Goal: Find specific page/section: Find specific page/section

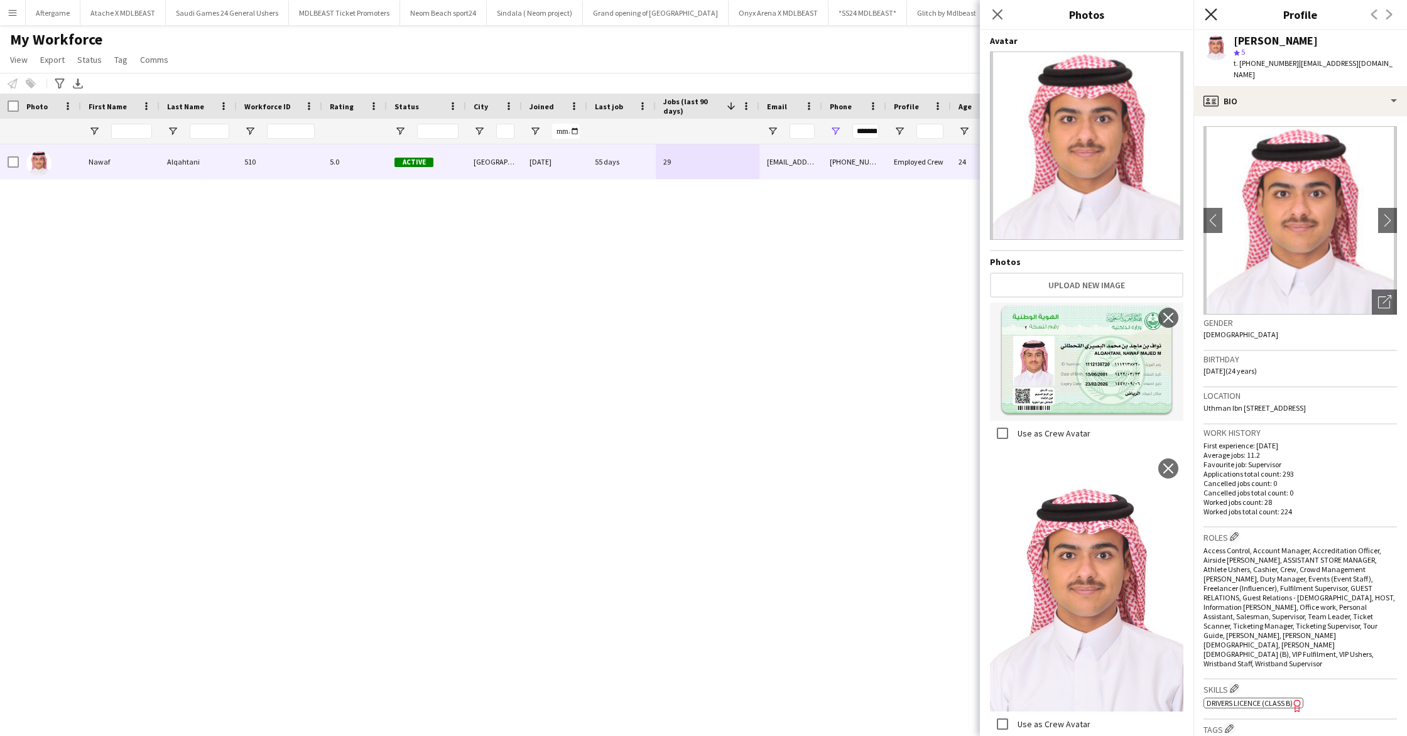
scroll to position [404, 0]
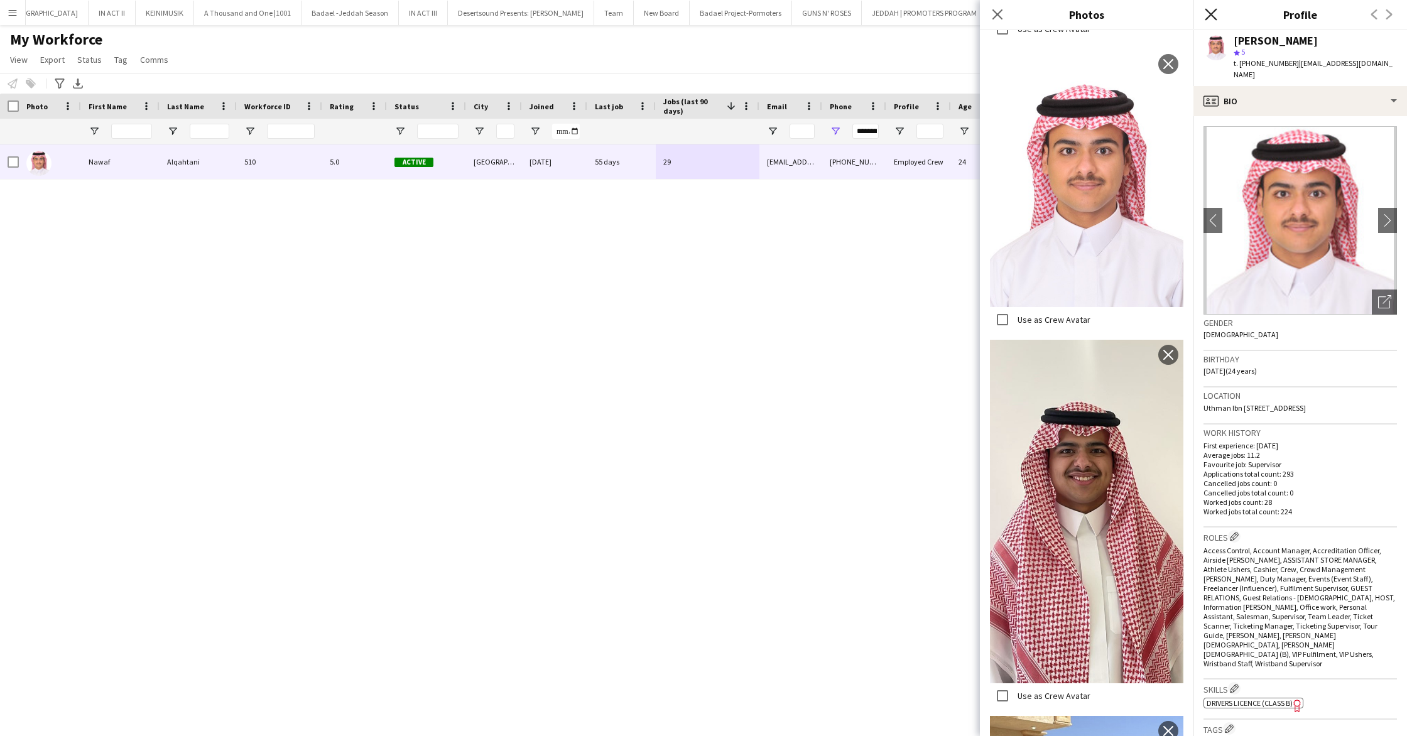
click at [1213, 14] on icon "Close pop-in" at bounding box center [1211, 14] width 12 height 12
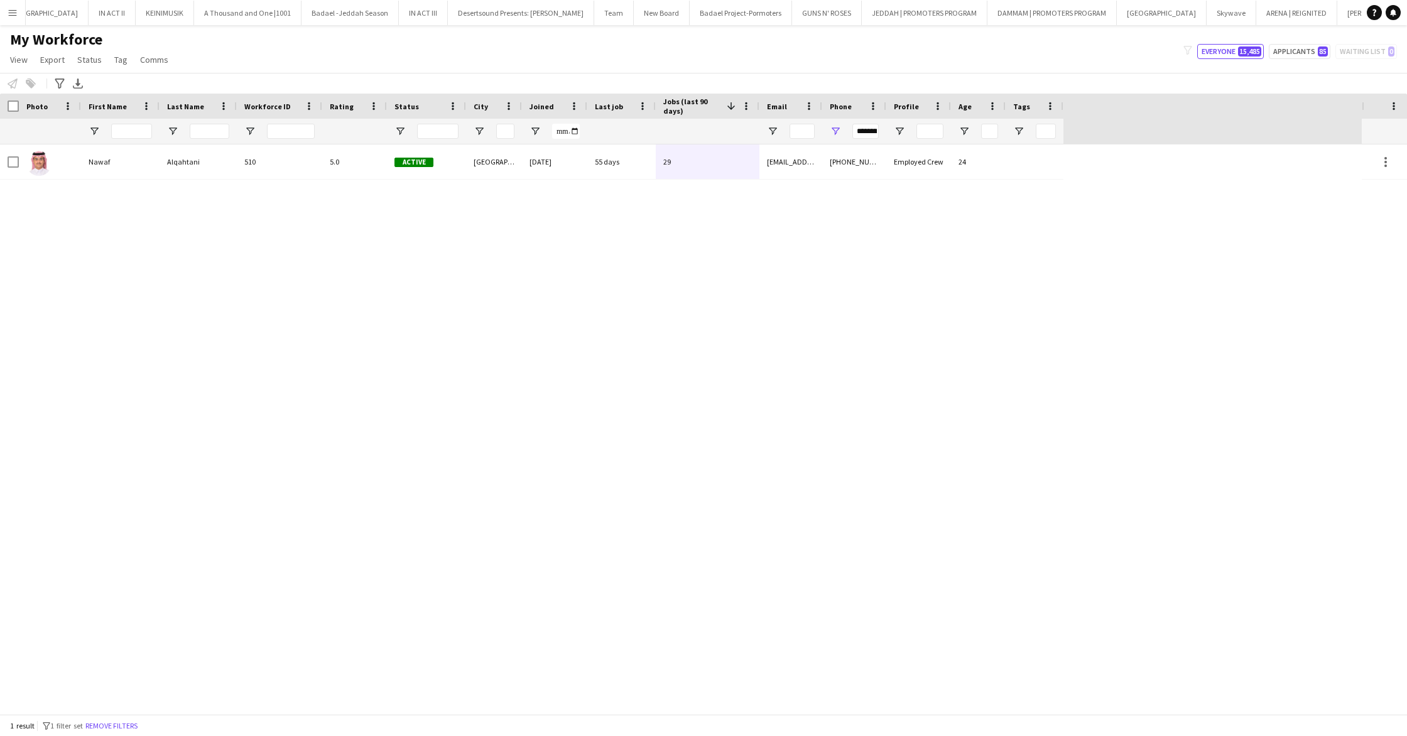
click at [14, 22] on button "Menu" at bounding box center [12, 12] width 25 height 25
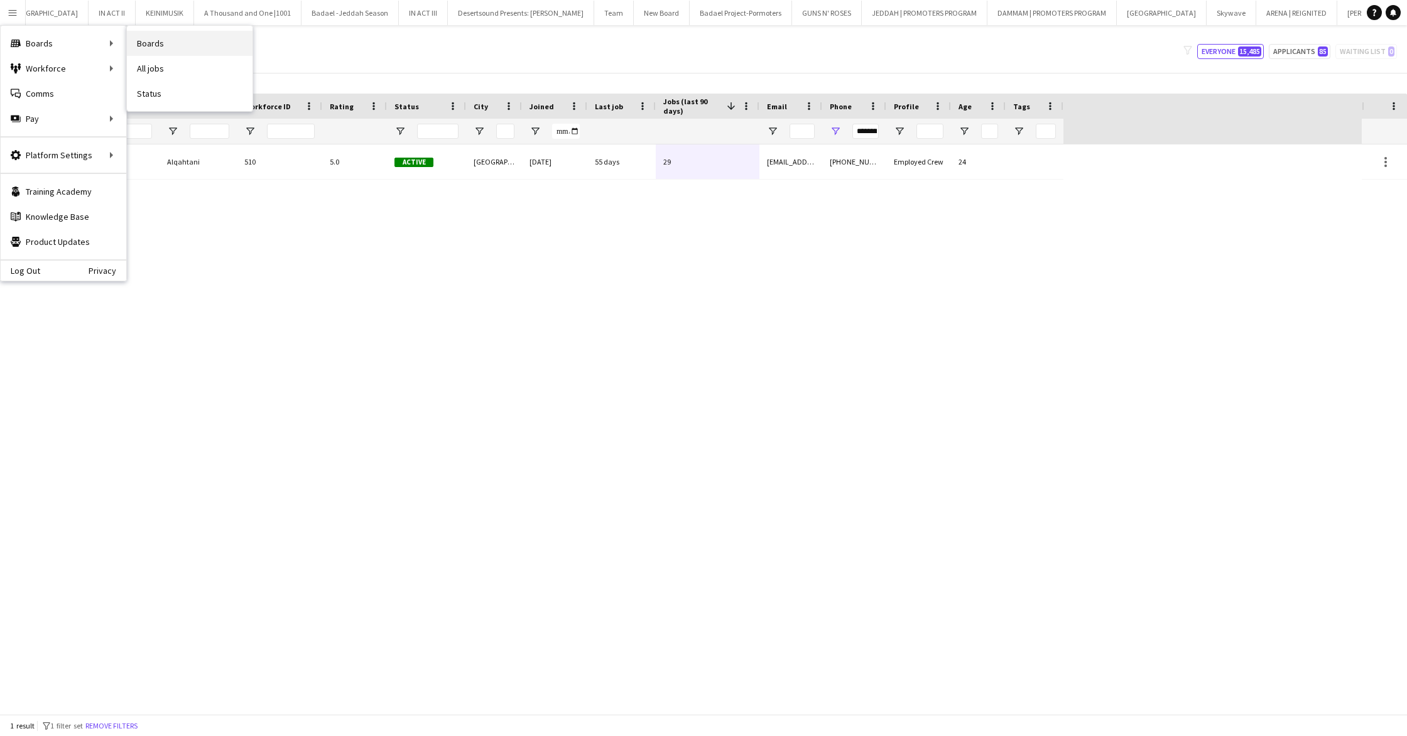
click at [141, 45] on link "Boards" at bounding box center [190, 43] width 126 height 25
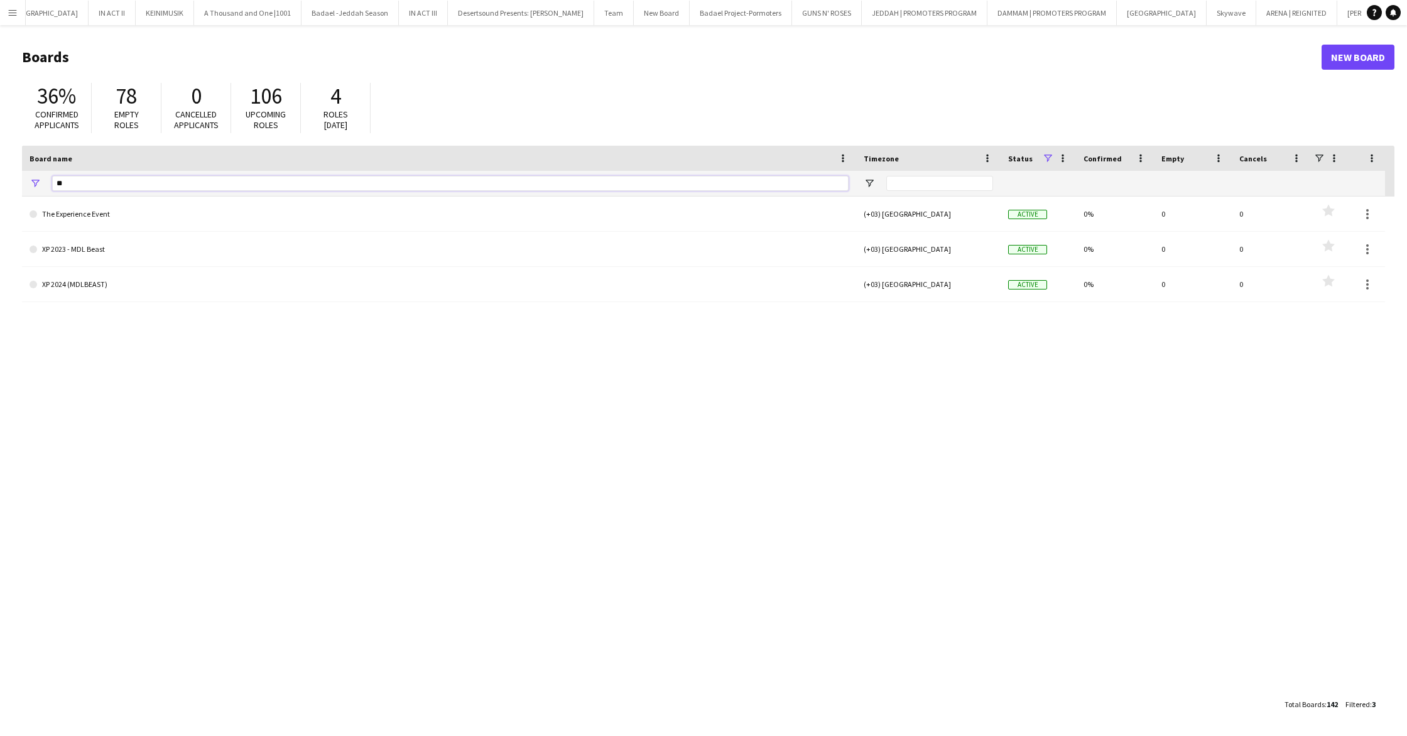
click at [180, 176] on input "**" at bounding box center [450, 183] width 796 height 15
click at [208, 185] on input "**" at bounding box center [450, 183] width 796 height 15
type input "*"
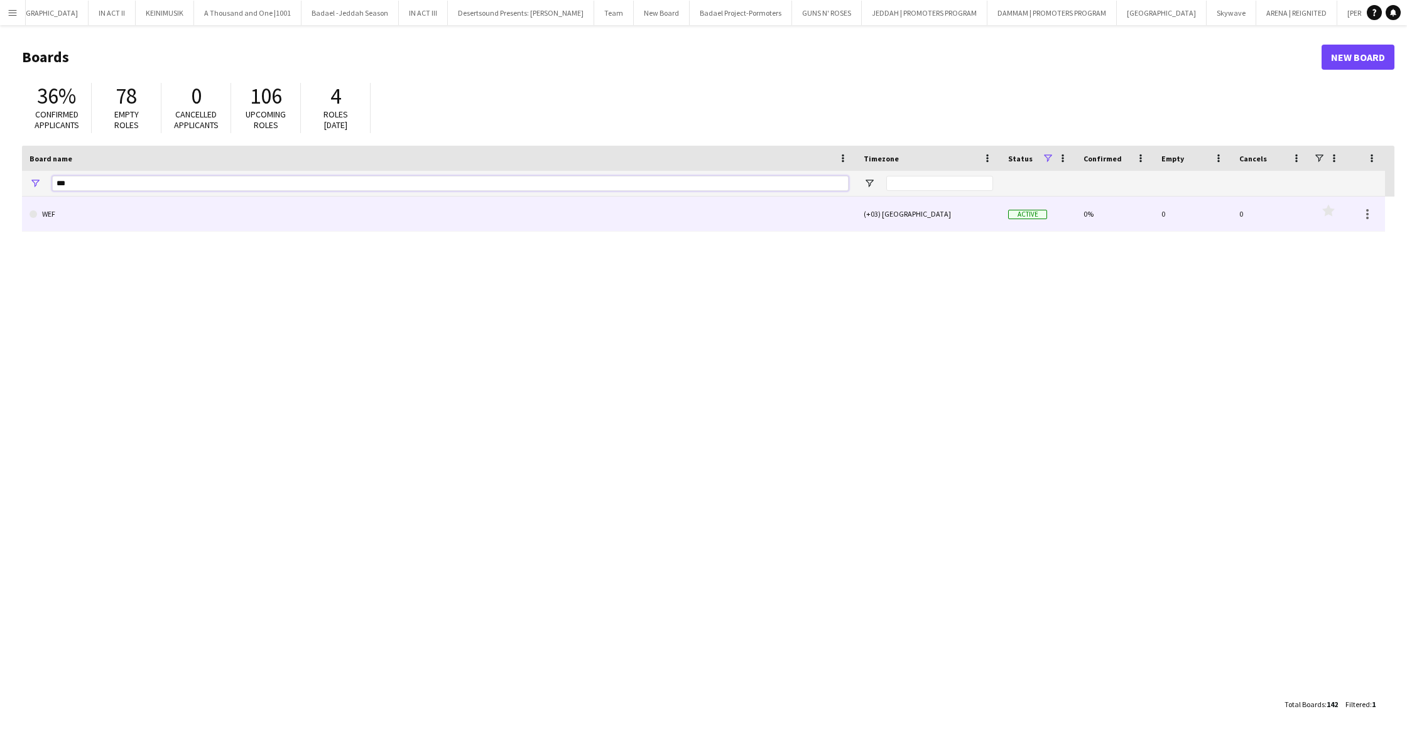
type input "***"
click at [209, 222] on link "WEF" at bounding box center [439, 214] width 819 height 35
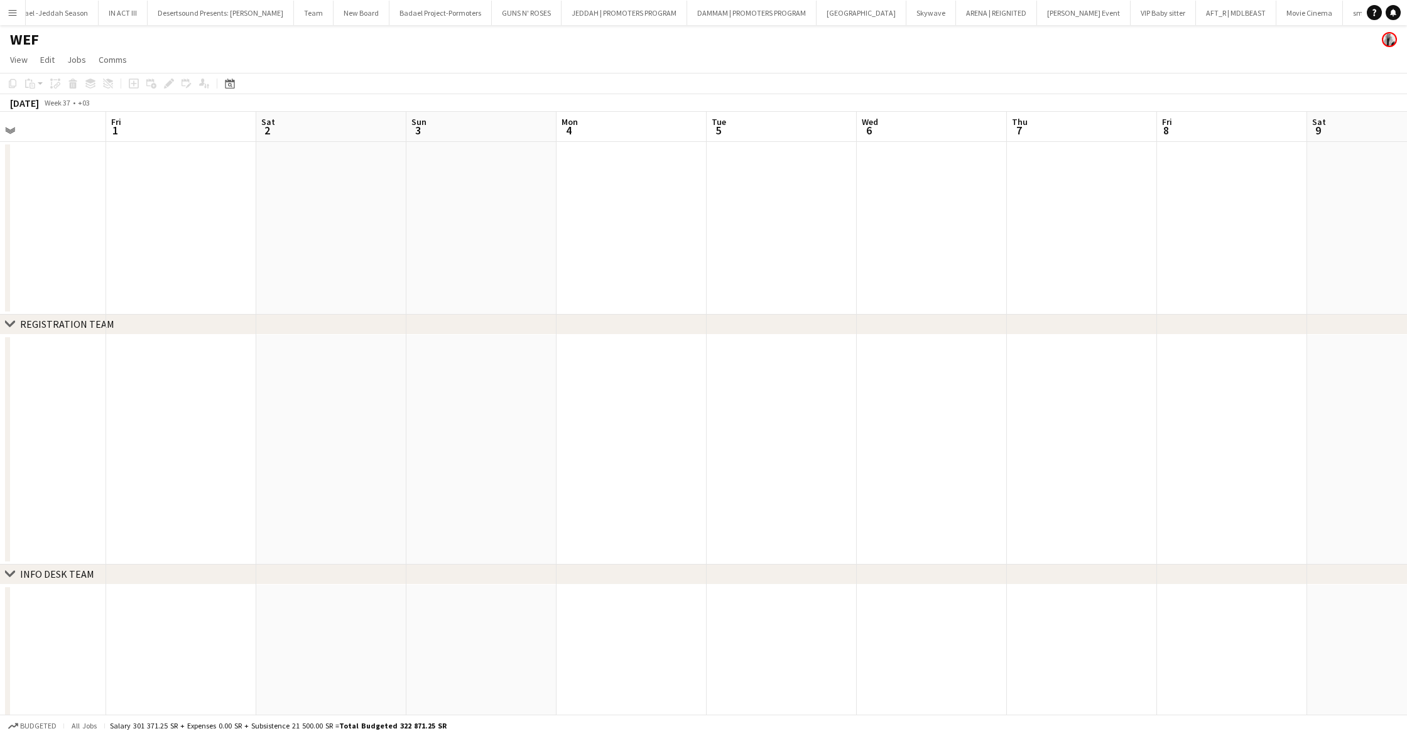
scroll to position [0, 283]
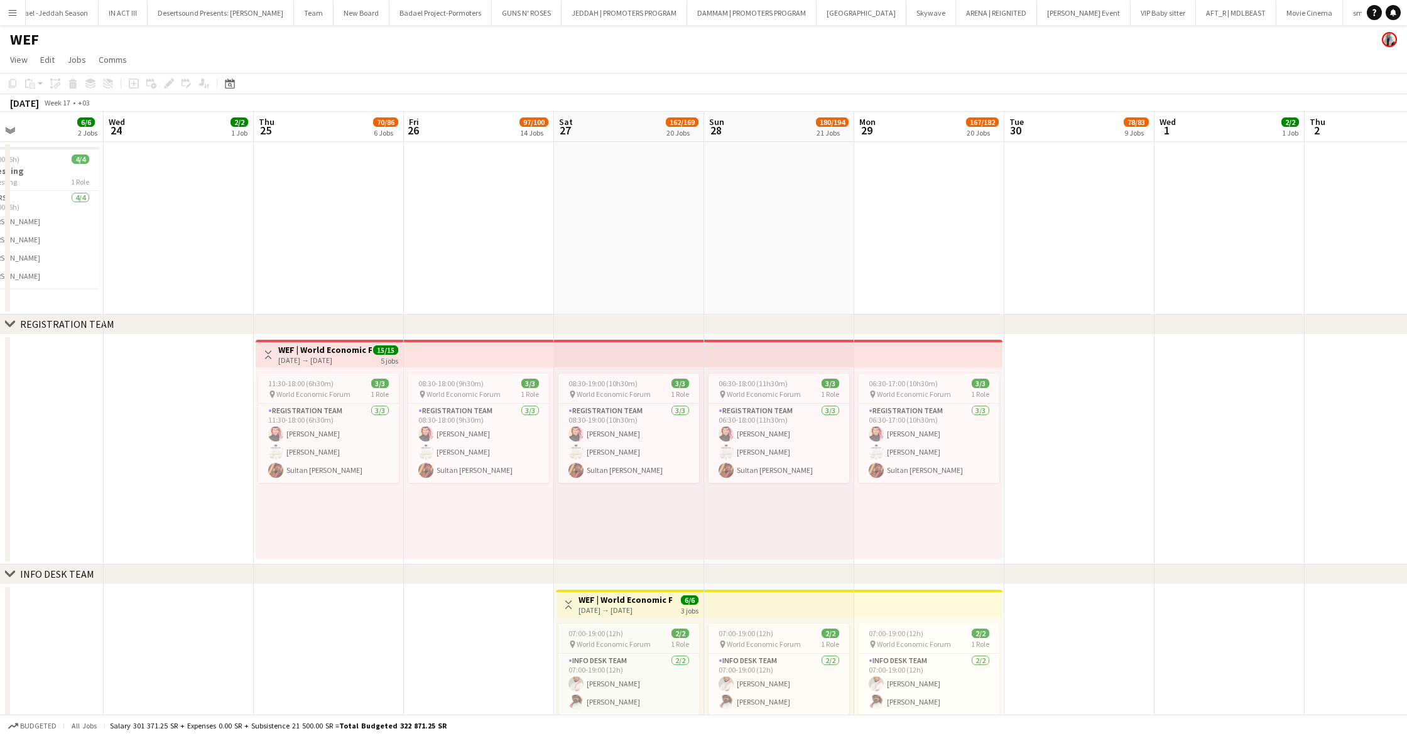
click at [430, 360] on app-top-bar at bounding box center [479, 354] width 150 height 28
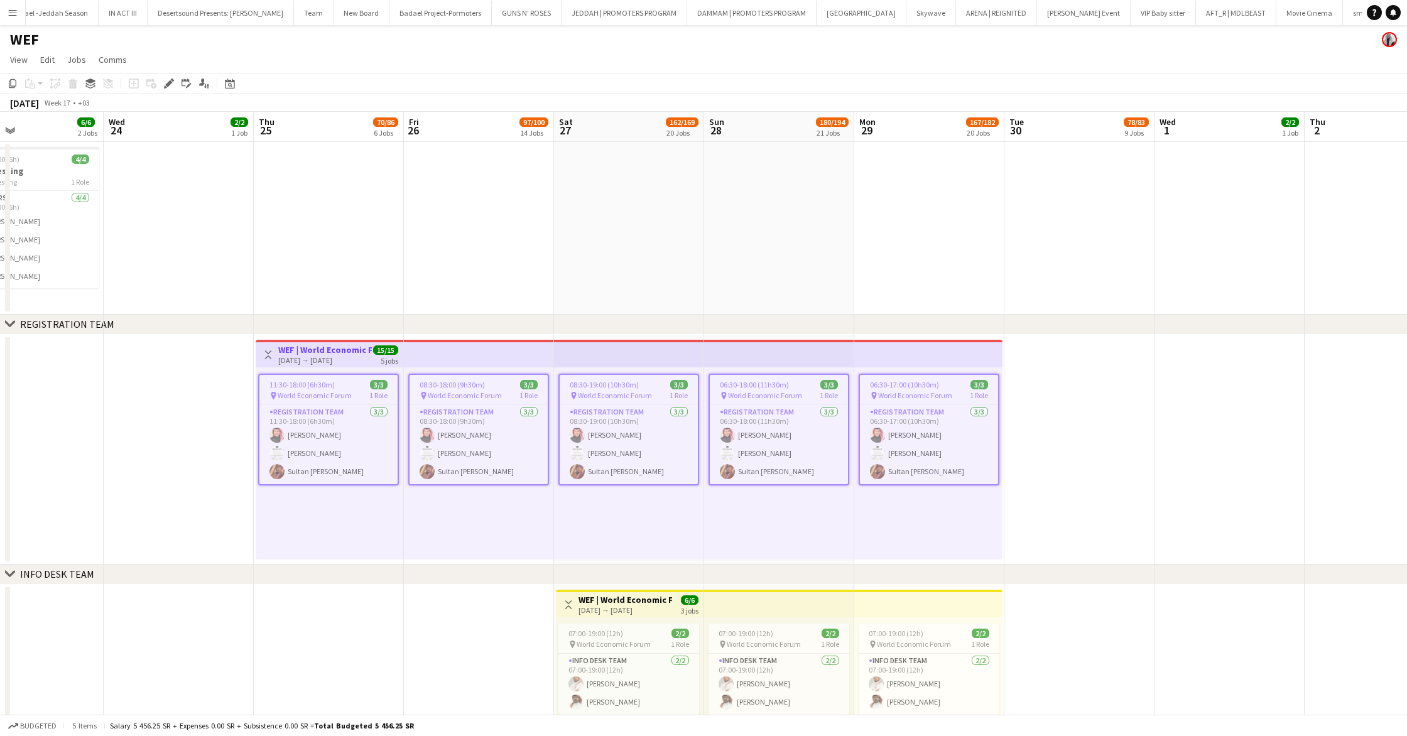
click at [431, 396] on span "World Economic Forum" at bounding box center [465, 395] width 74 height 9
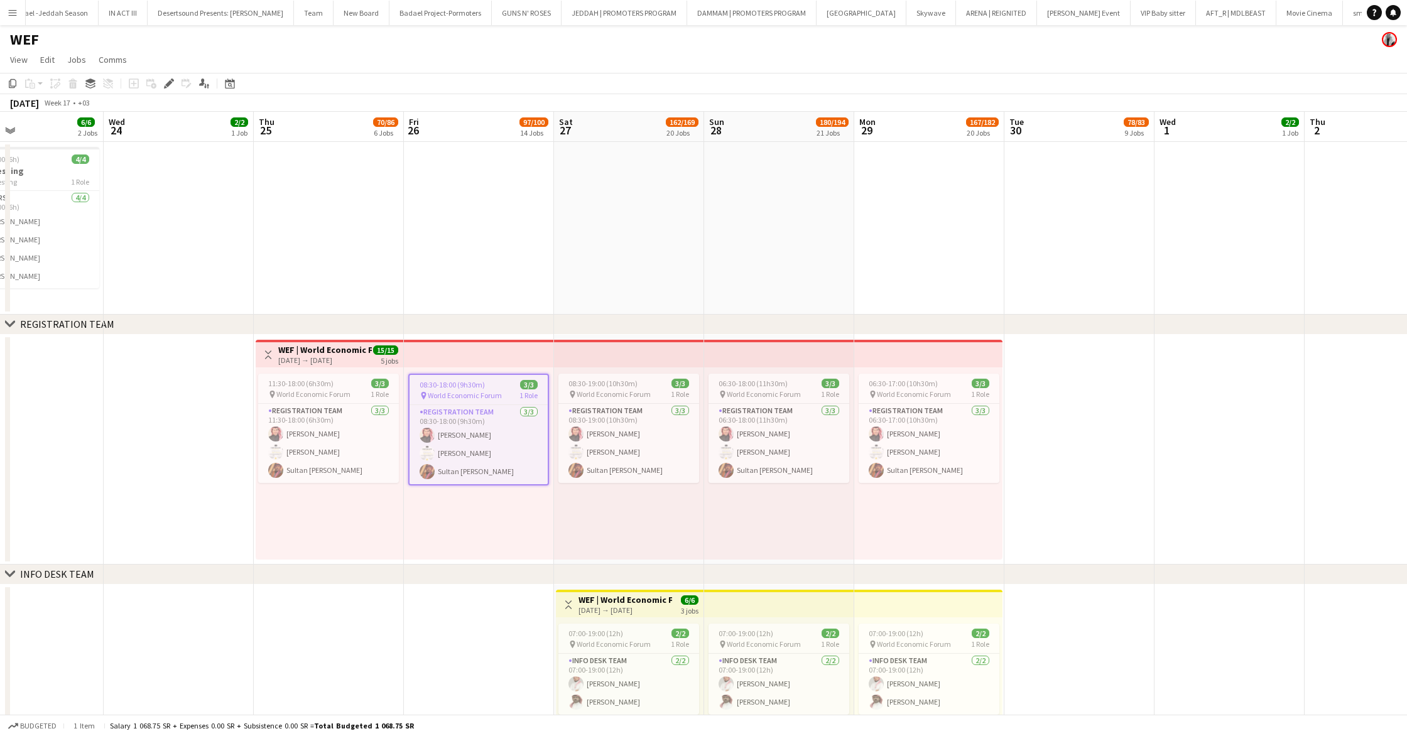
click at [439, 404] on div "Registration Team [DATE] 08:30-18:00 (9h30m) [PERSON_NAME] [PERSON_NAME] Sultan…" at bounding box center [478, 444] width 138 height 80
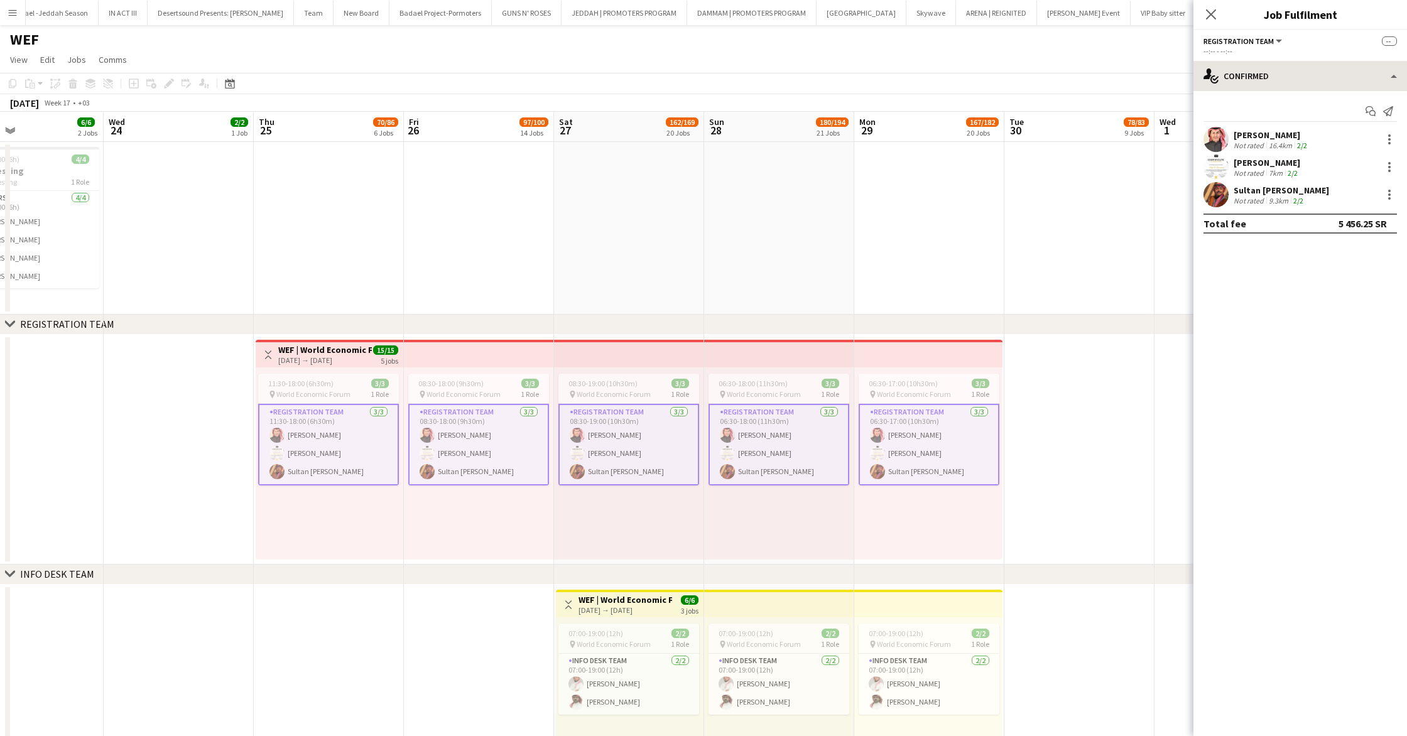
scroll to position [5, 0]
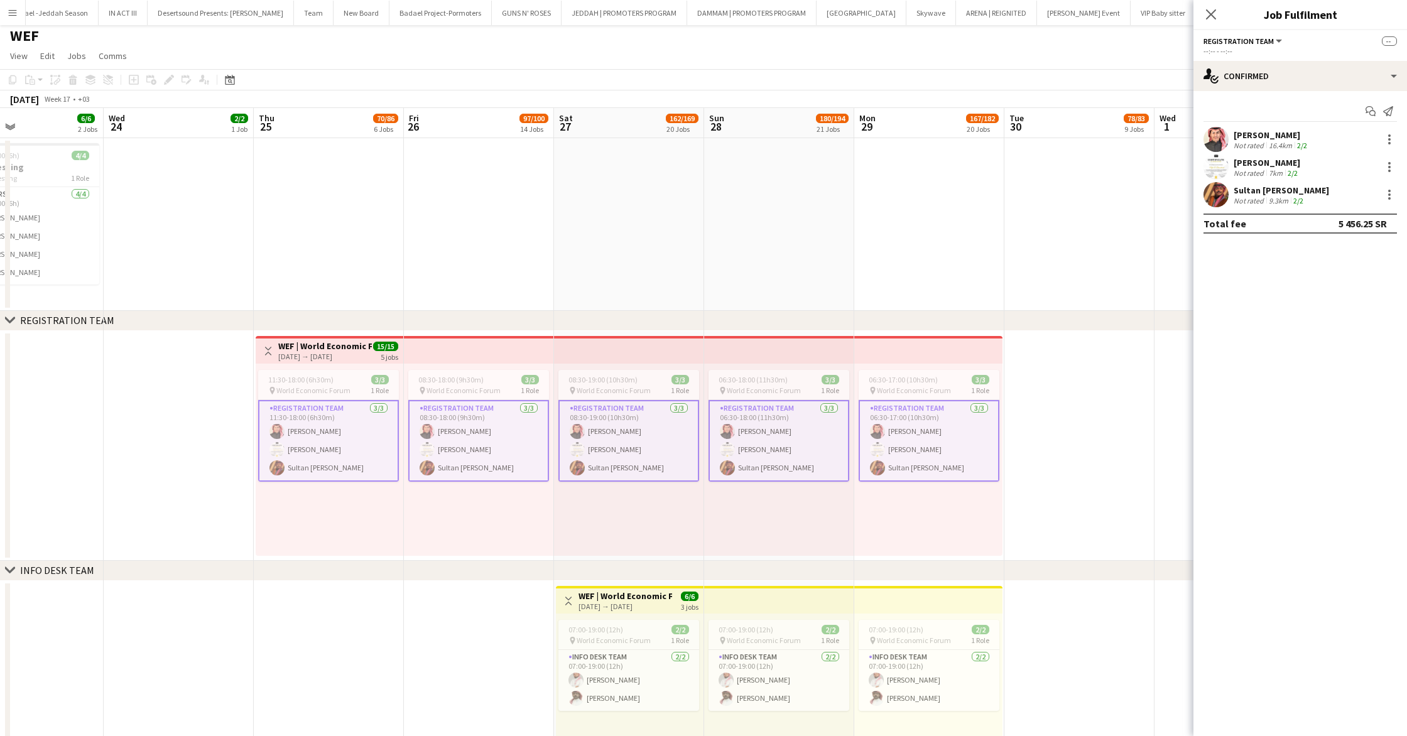
drag, startPoint x: 1203, startPoint y: 40, endPoint x: 1247, endPoint y: 41, distance: 44.0
click at [1247, 41] on span "Registration Team" at bounding box center [1238, 40] width 70 height 9
click at [1343, 60] on app-options-switcher "Registration Team All roles Registration Team -- --:-- - --:--" at bounding box center [1300, 45] width 214 height 31
click at [1221, 40] on span "Registration Team" at bounding box center [1238, 40] width 70 height 9
drag, startPoint x: 1215, startPoint y: 82, endPoint x: 1281, endPoint y: 88, distance: 65.6
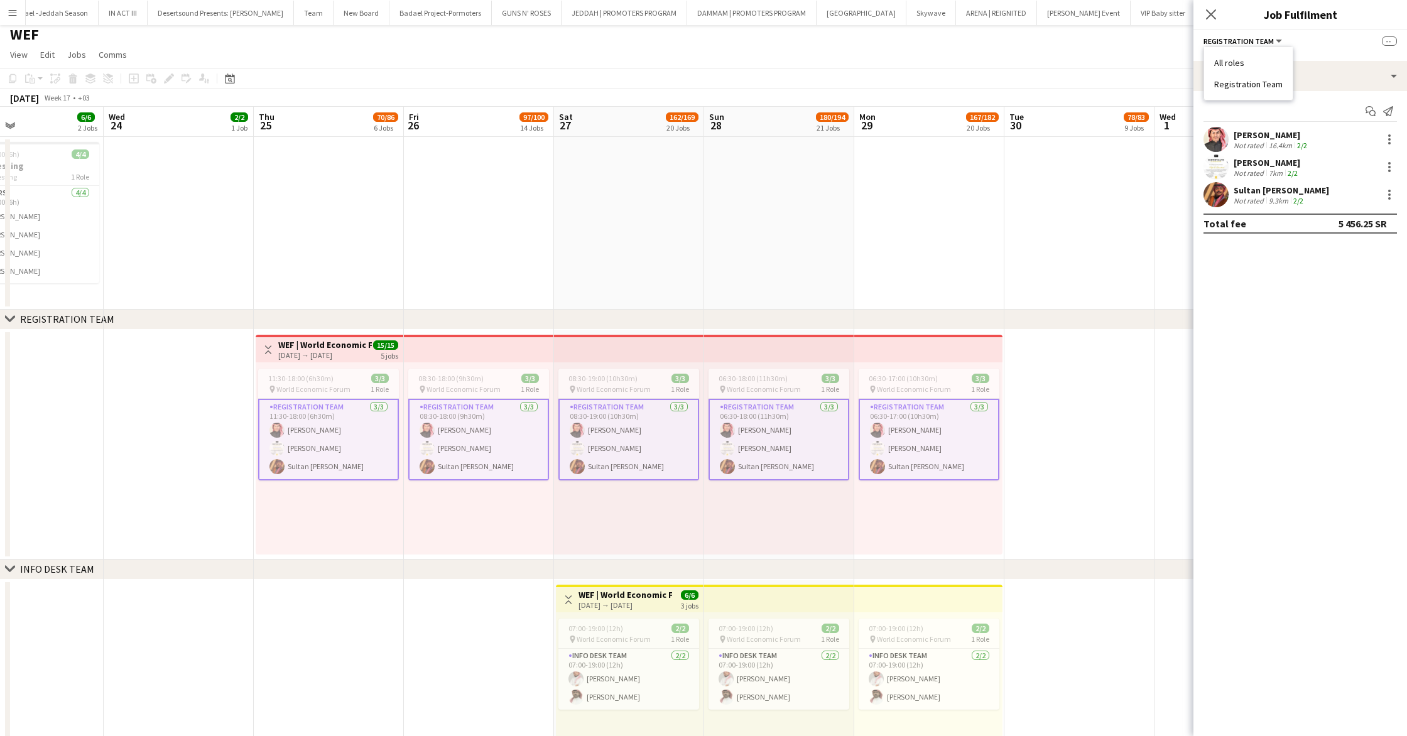
click at [1281, 88] on div "All roles Registration Team" at bounding box center [1248, 73] width 89 height 53
copy li "Registration Team"
click at [1208, 18] on icon "Close pop-in" at bounding box center [1211, 14] width 12 height 12
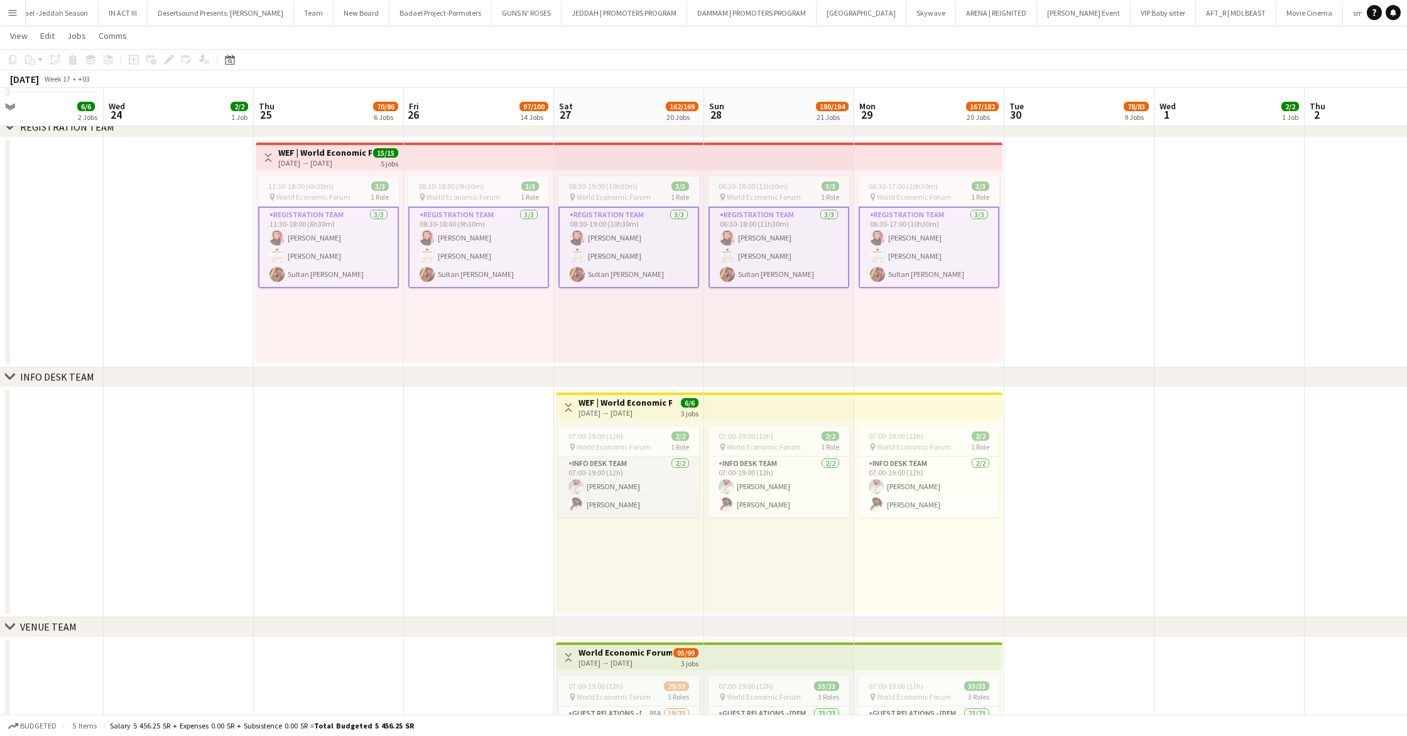
scroll to position [209, 0]
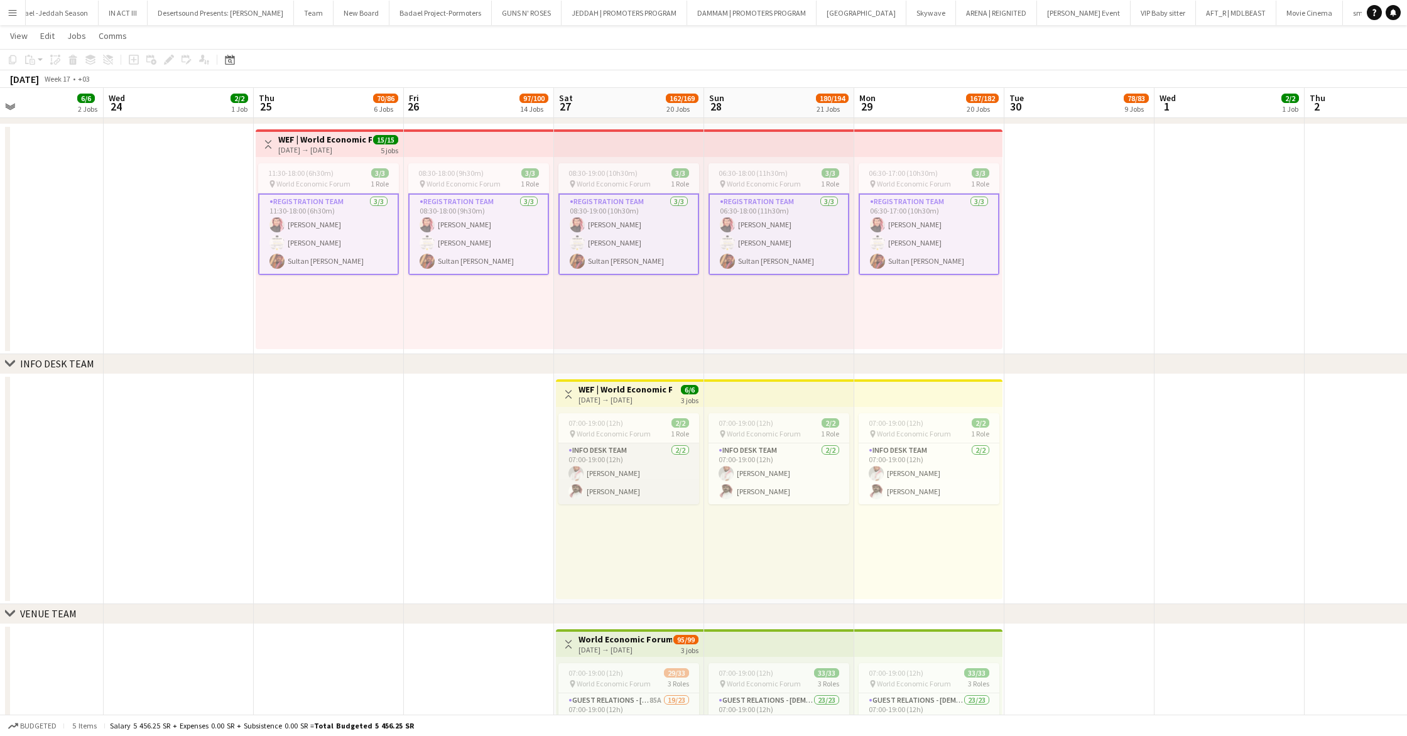
click at [649, 446] on app-card-role "Info Desk Team [DATE] 07:00-19:00 (12h) [PERSON_NAME] [PERSON_NAME]" at bounding box center [628, 473] width 141 height 61
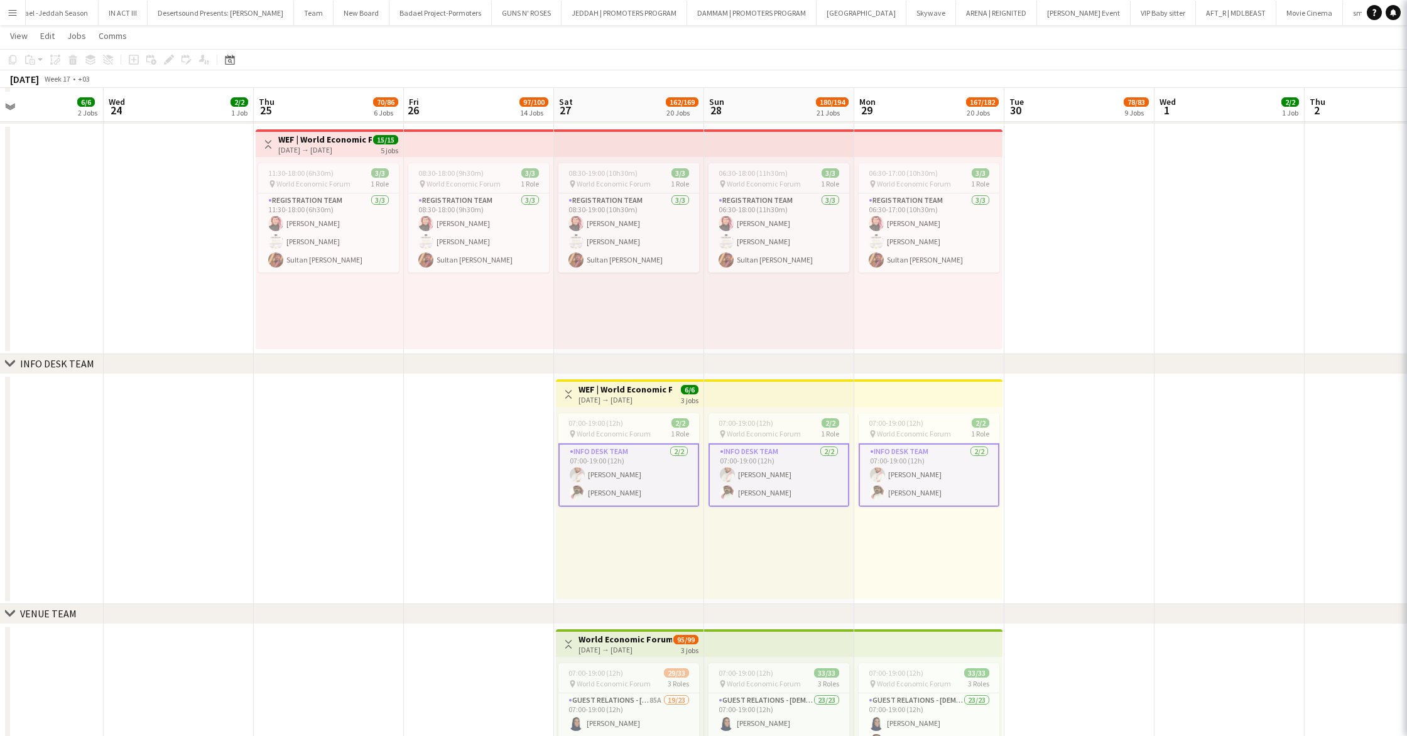
scroll to position [213, 0]
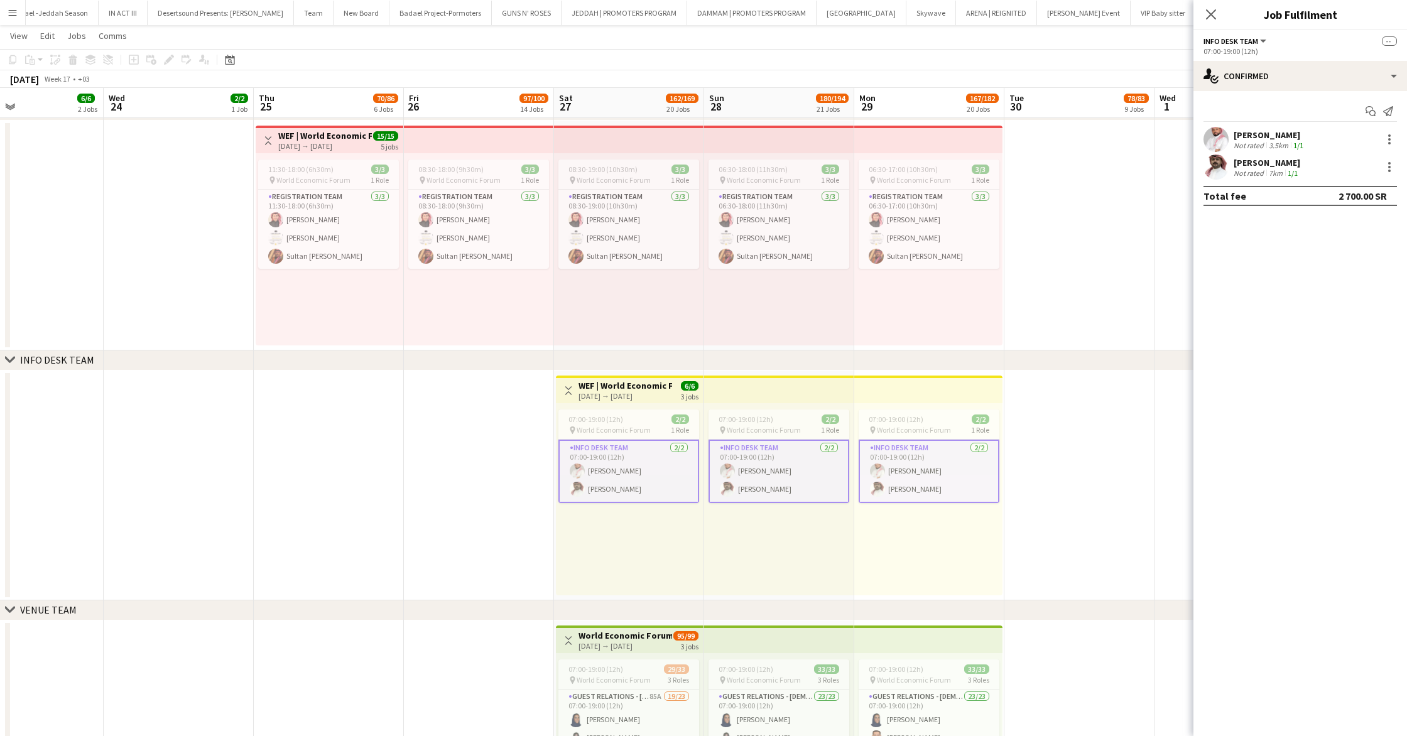
click at [1242, 43] on span "Info Desk Team" at bounding box center [1230, 40] width 55 height 9
drag, startPoint x: 1211, startPoint y: 85, endPoint x: 1275, endPoint y: 86, distance: 64.1
click at [1275, 86] on div "All roles Info Desk Team" at bounding box center [1245, 73] width 83 height 53
copy li "Info Desk Team"
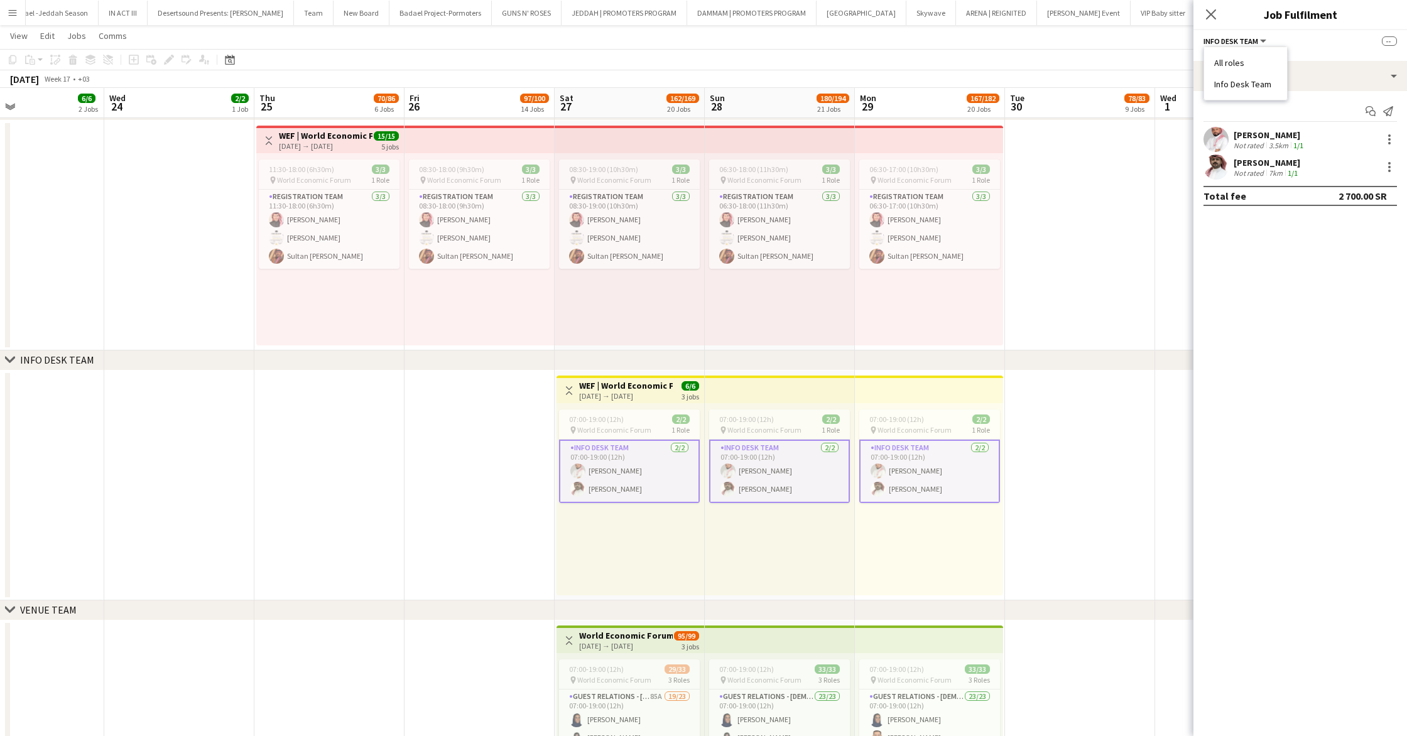
click at [1052, 247] on app-date-cell at bounding box center [1080, 236] width 150 height 230
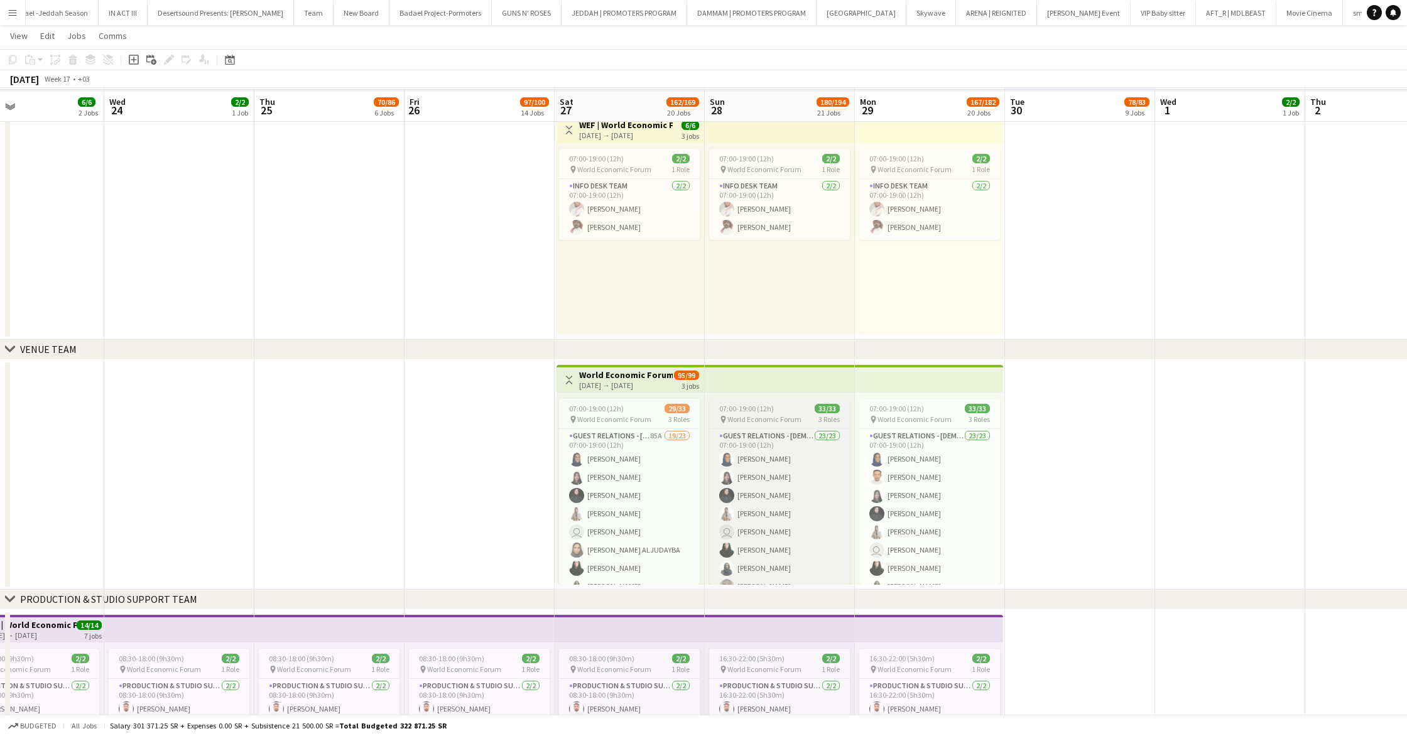
scroll to position [478, 0]
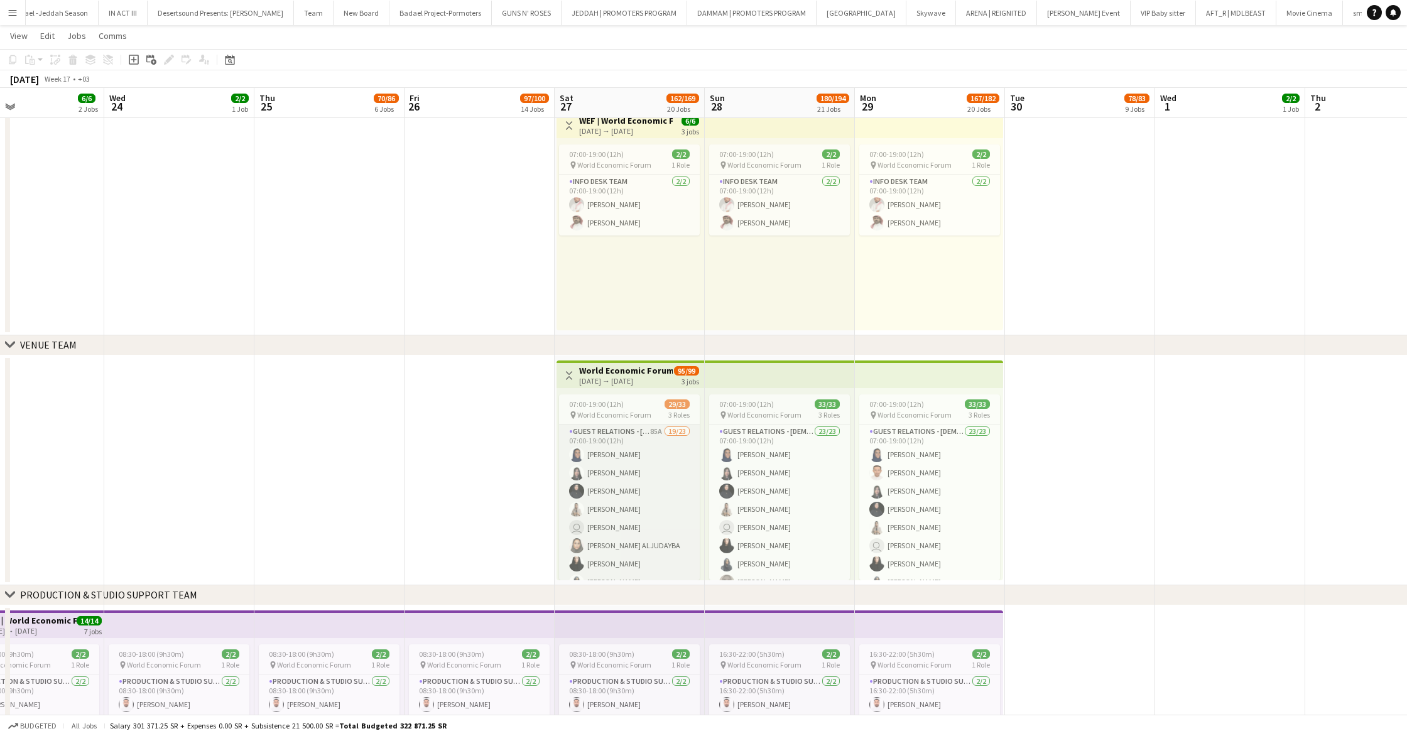
click at [632, 433] on app-card-role "Guest Relations - [DEMOGRAPHIC_DATA] 85A 19/23 07:00-19:00 (12h) [PERSON_NAME] …" at bounding box center [629, 646] width 141 height 443
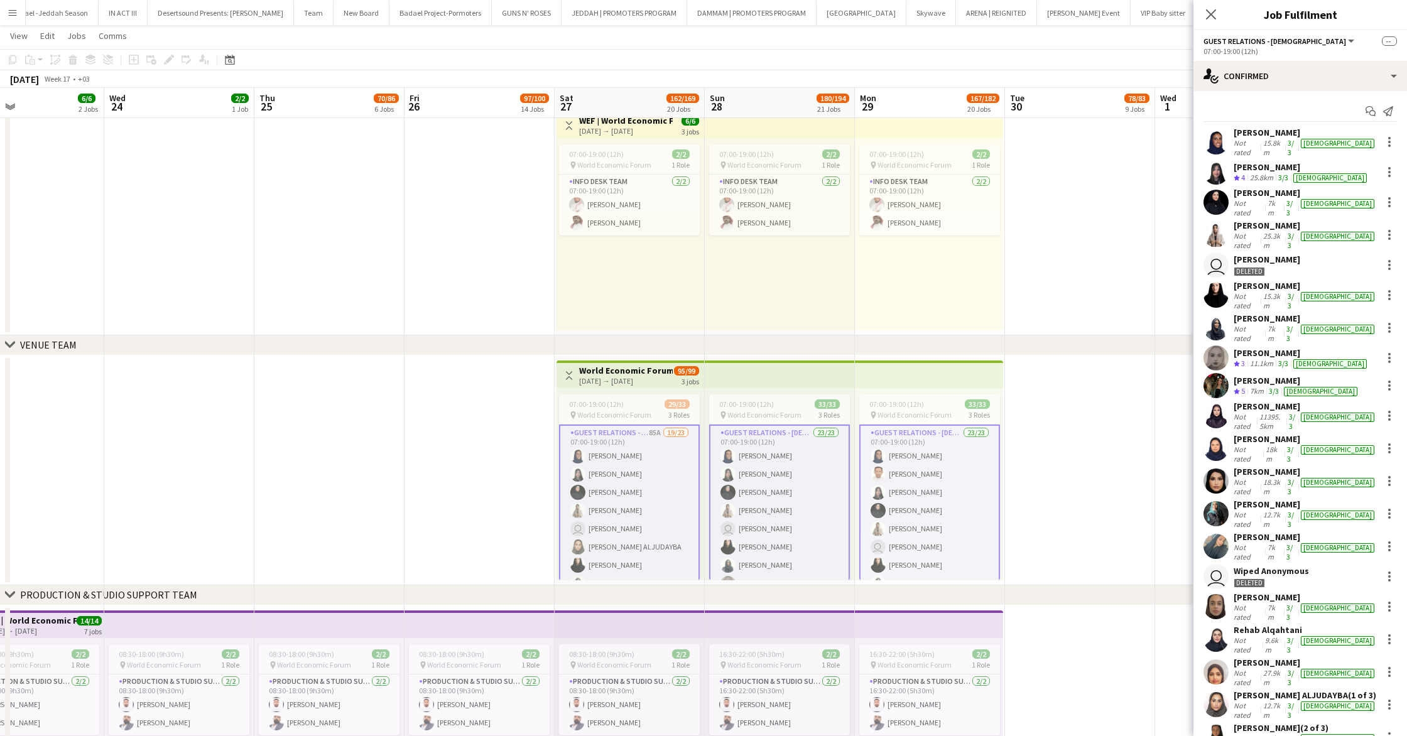
click at [1271, 45] on span "Guest Relations - [DEMOGRAPHIC_DATA]" at bounding box center [1274, 40] width 143 height 9
drag, startPoint x: 1215, startPoint y: 85, endPoint x: 1274, endPoint y: 88, distance: 59.1
click at [1274, 88] on li "Guest Relations - [DEMOGRAPHIC_DATA]" at bounding box center [1277, 84] width 126 height 11
copy li "Guest Relations"
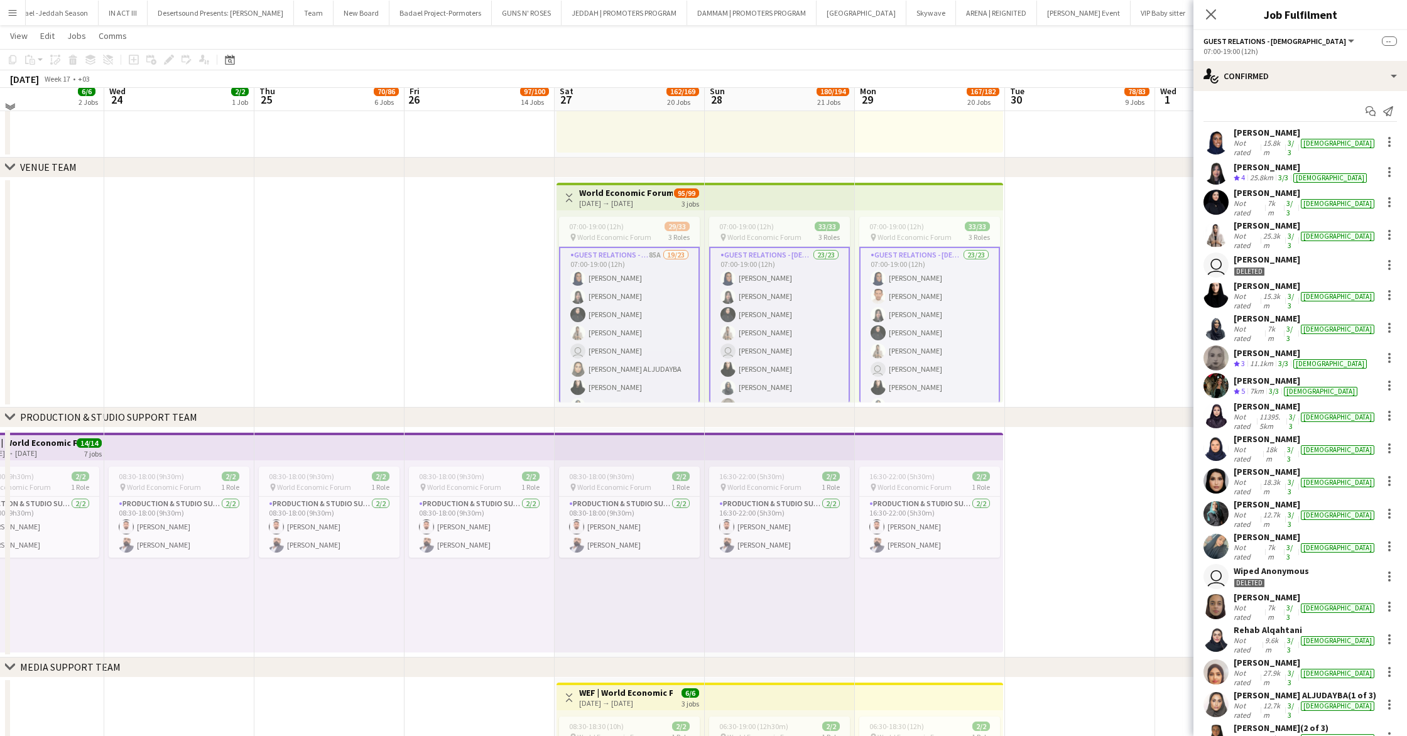
scroll to position [664, 0]
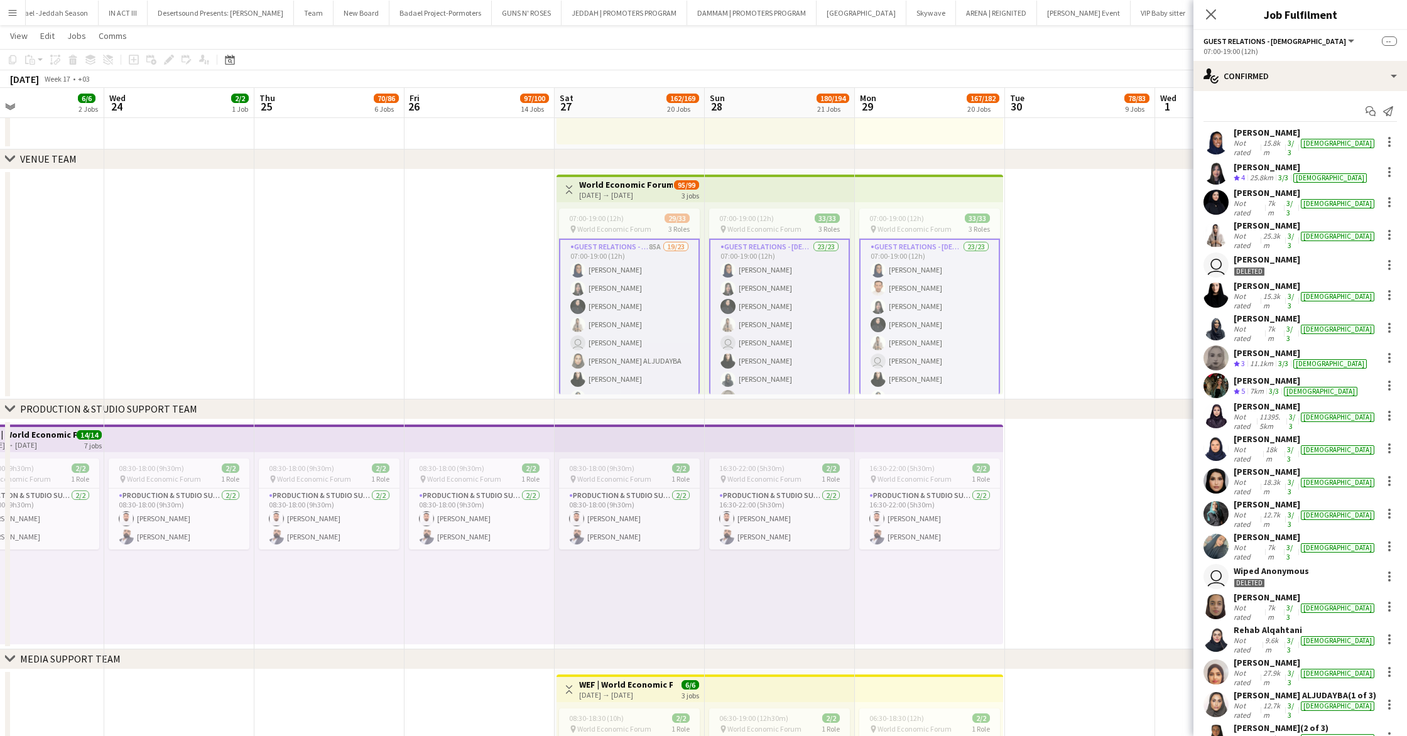
click at [1036, 423] on app-date-cell at bounding box center [1080, 535] width 150 height 230
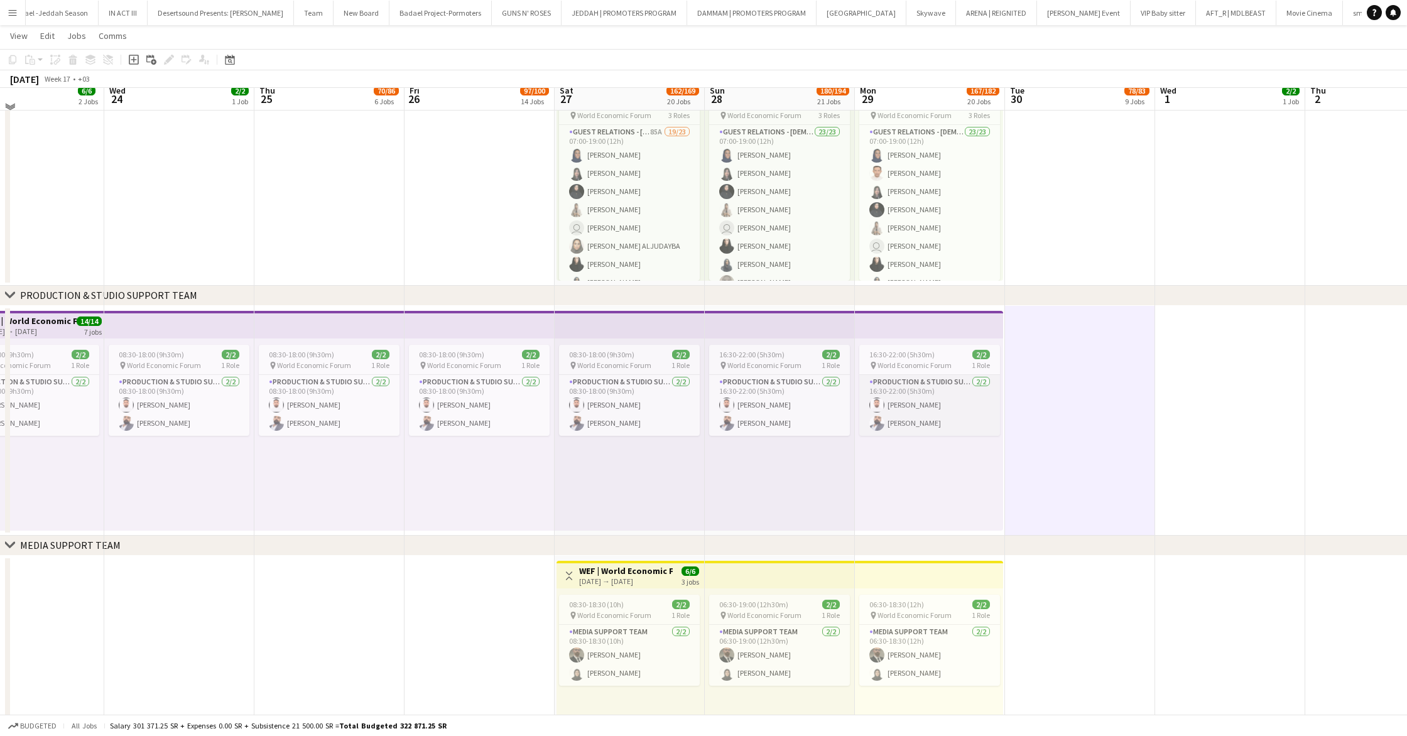
scroll to position [780, 0]
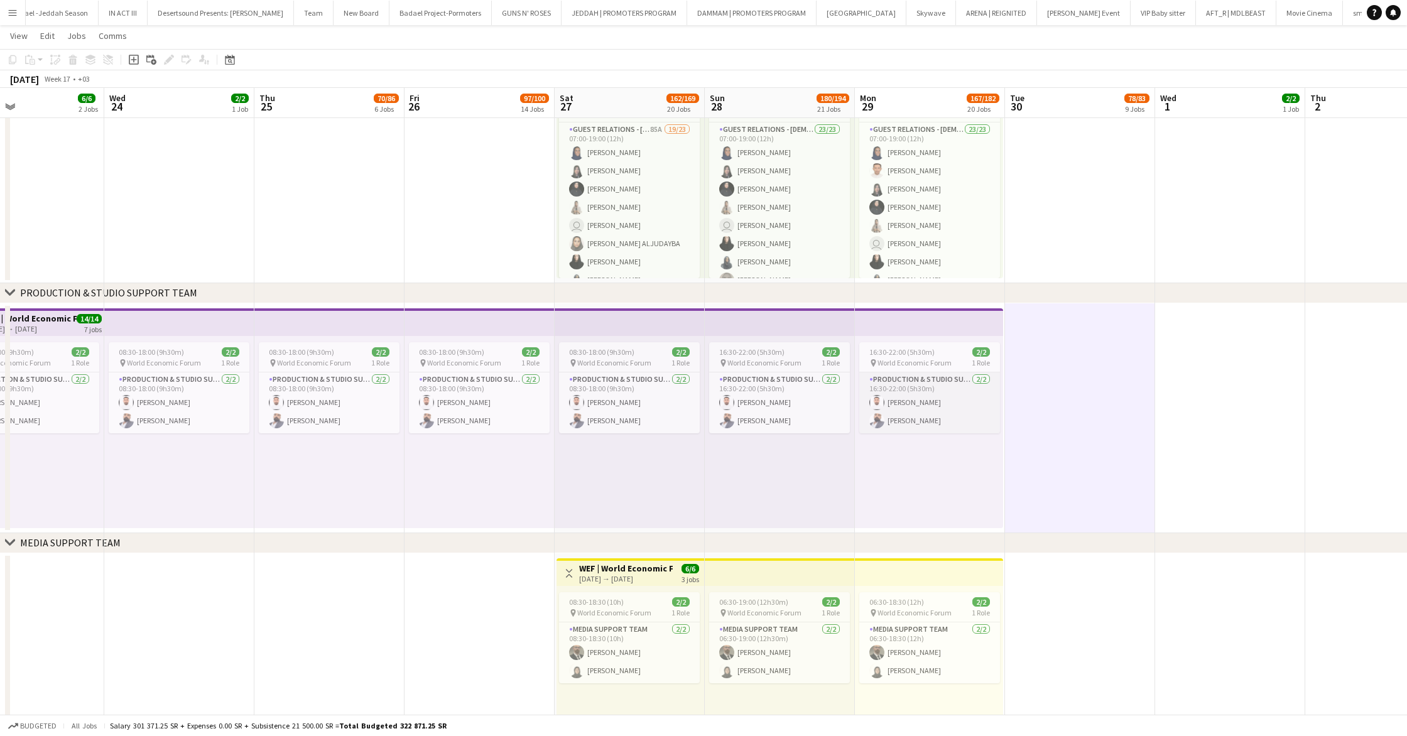
click at [933, 379] on app-card-role "Production & Studio Support Team [DATE] 16:30-22:00 (5h30m) [PERSON_NAME] [PERS…" at bounding box center [929, 402] width 141 height 61
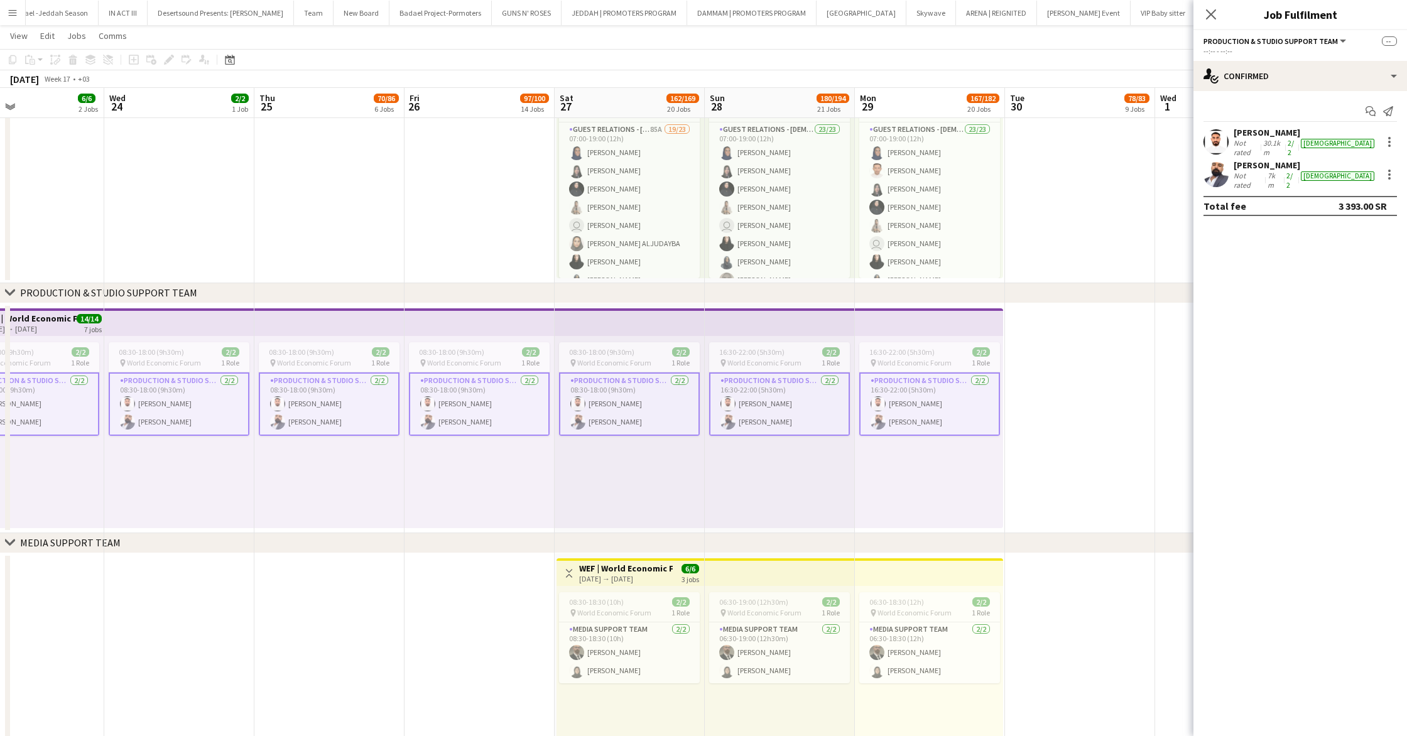
click at [1245, 46] on div "--:-- - --:--" at bounding box center [1299, 50] width 193 height 9
click at [1245, 42] on span "Production & Studio Support Team" at bounding box center [1270, 40] width 134 height 9
drag, startPoint x: 1215, startPoint y: 84, endPoint x: 1333, endPoint y: 92, distance: 118.3
click at [1333, 92] on div "All roles Production & Studio Support Team" at bounding box center [1277, 73] width 146 height 53
copy li "Production & Studio Support Team"
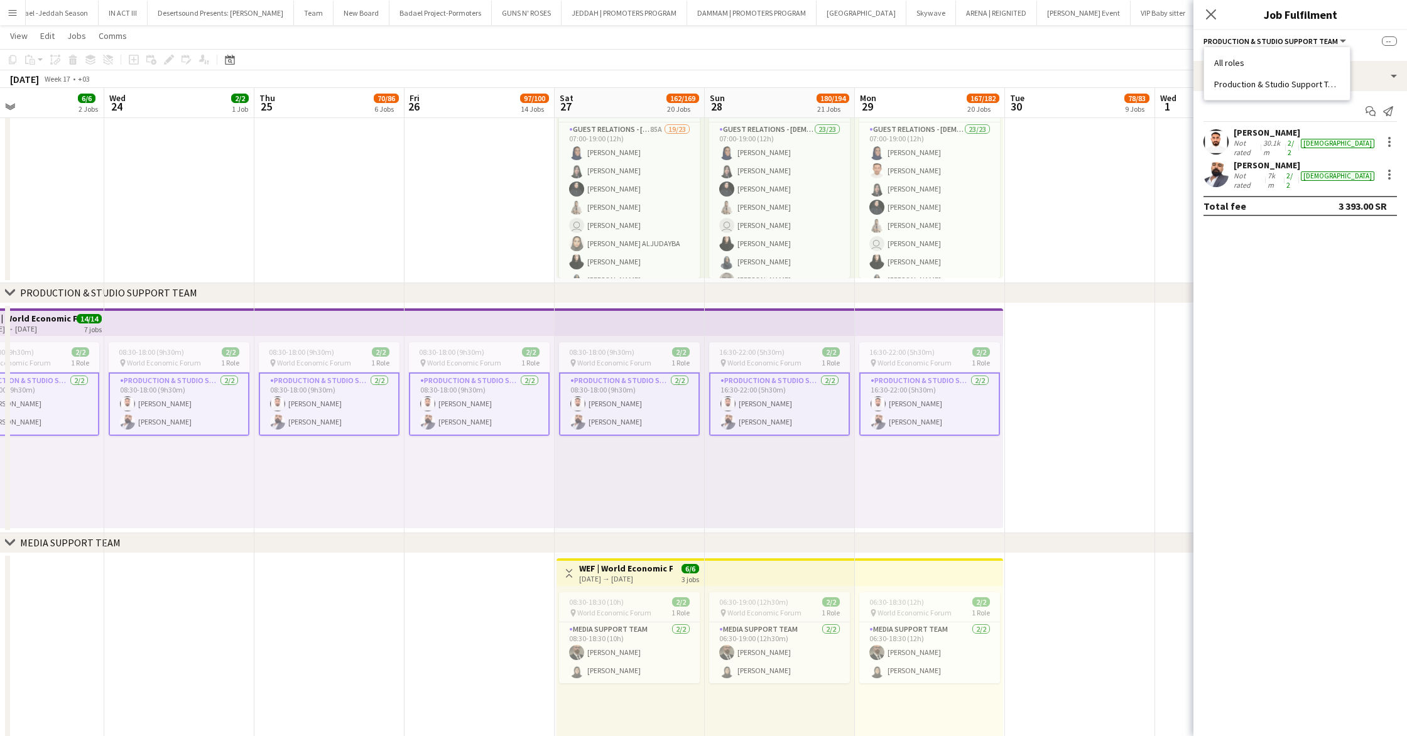
click at [1119, 377] on app-date-cell at bounding box center [1080, 418] width 150 height 230
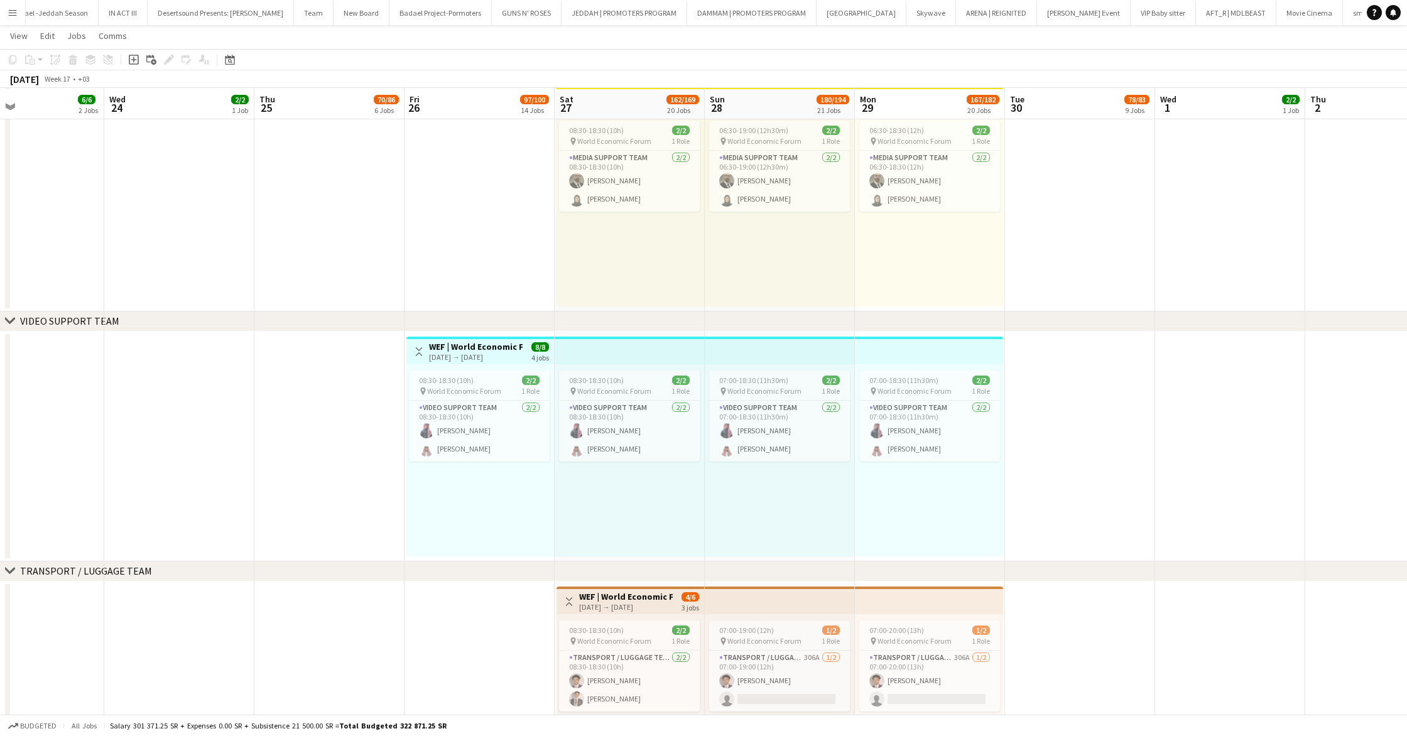
scroll to position [1253, 0]
click at [781, 386] on span "World Economic Forum" at bounding box center [764, 389] width 74 height 9
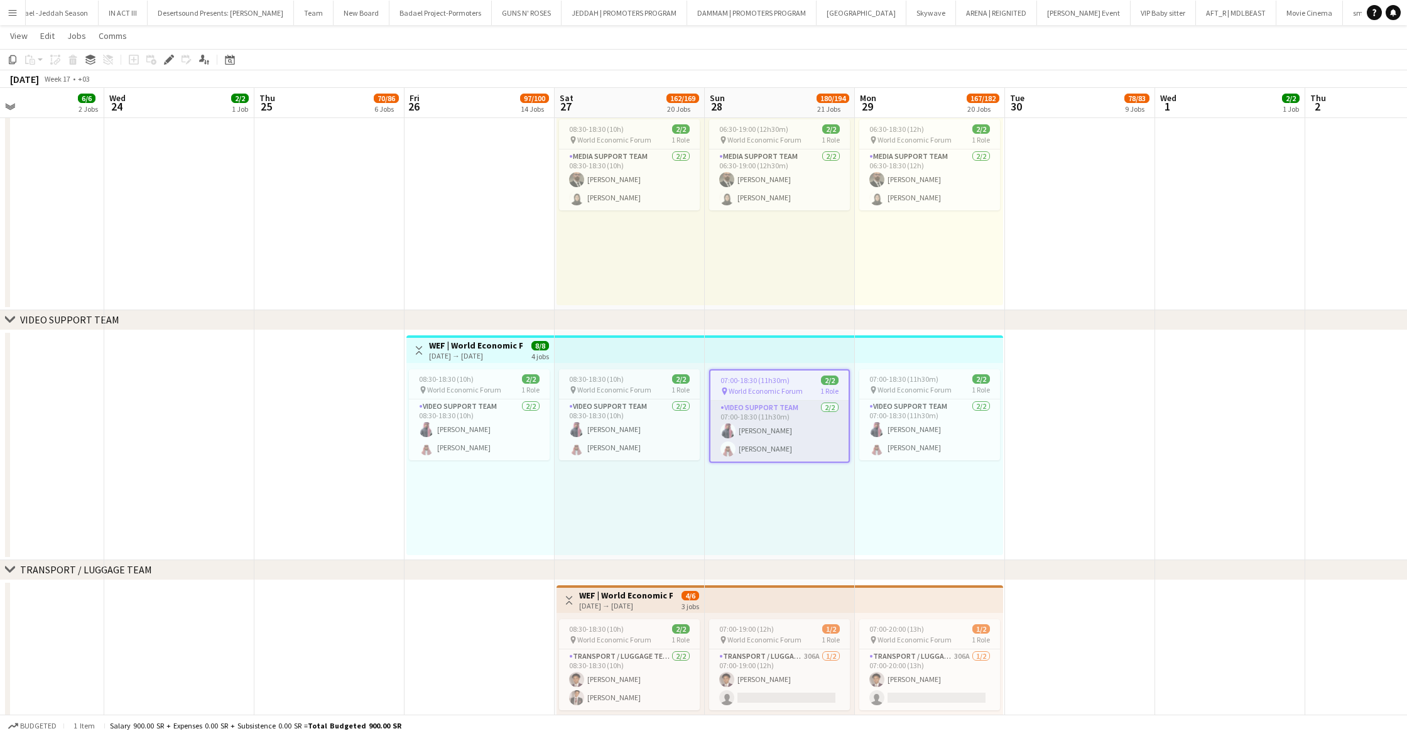
click at [804, 403] on app-card-role "Video Support Team [DATE] 07:00-18:30 (11h30m) [PERSON_NAME] [PERSON_NAME]" at bounding box center [779, 431] width 138 height 61
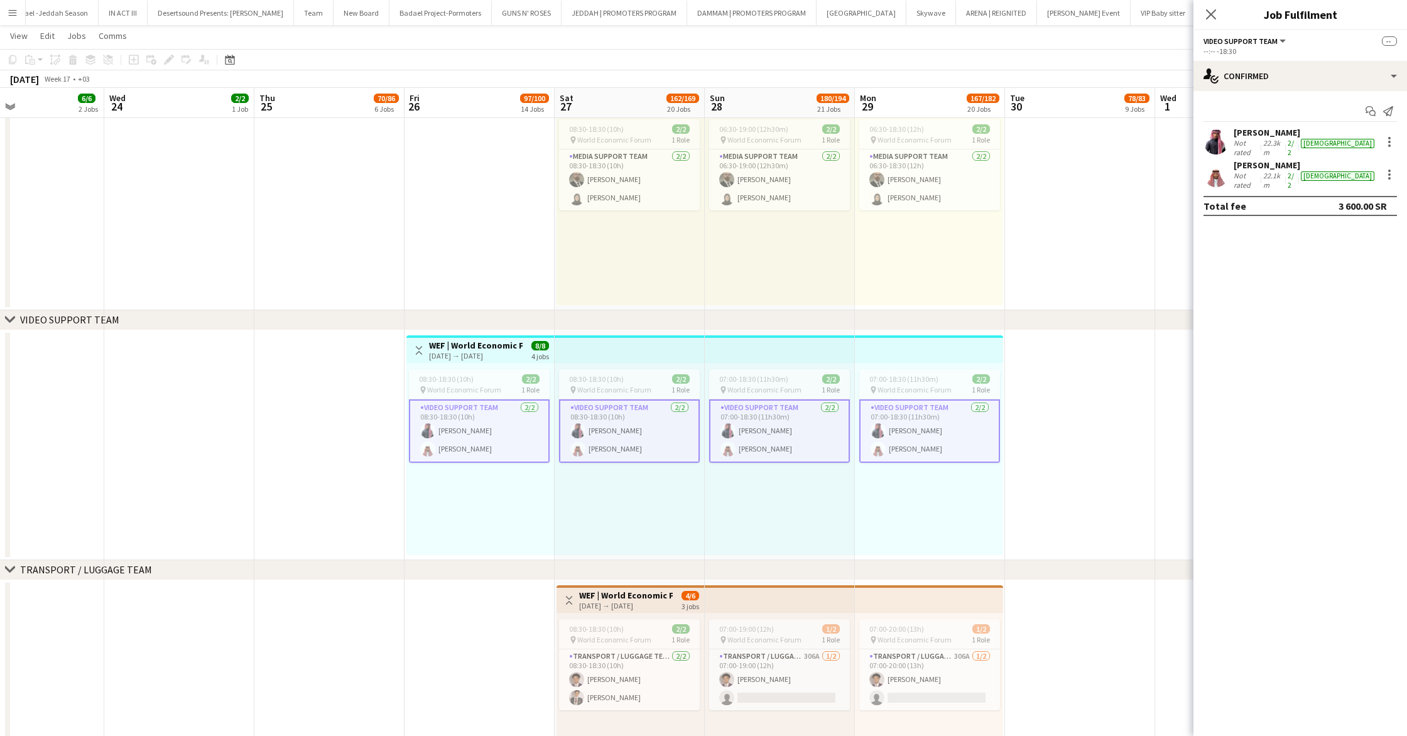
drag, startPoint x: 1203, startPoint y: 38, endPoint x: 1262, endPoint y: 40, distance: 58.4
click at [1262, 40] on span "Video Support Team" at bounding box center [1240, 40] width 74 height 9
drag, startPoint x: 1214, startPoint y: 82, endPoint x: 1289, endPoint y: 84, distance: 75.4
click at [1289, 84] on div "All roles Video Support Team" at bounding box center [1252, 73] width 96 height 53
copy li "Video Support Team"
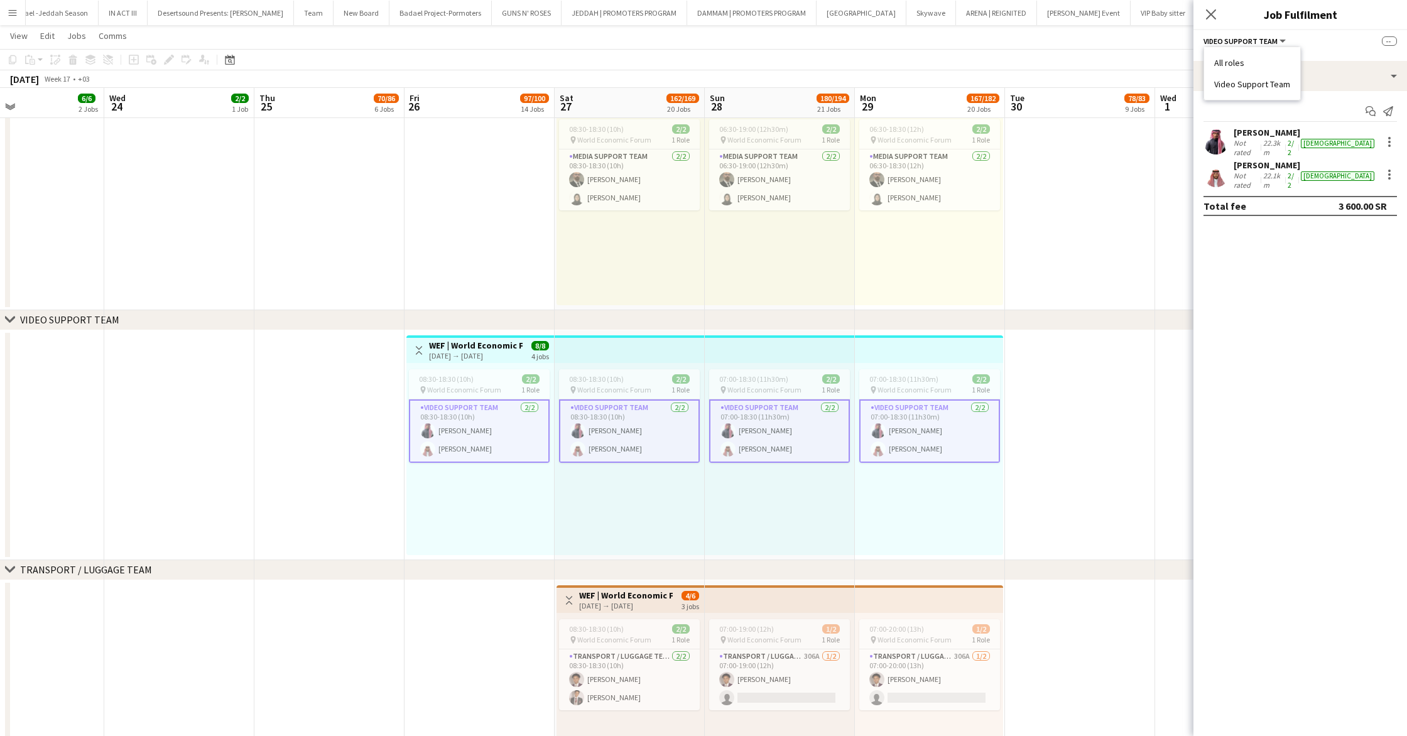
click at [1110, 514] on app-date-cell at bounding box center [1080, 445] width 150 height 230
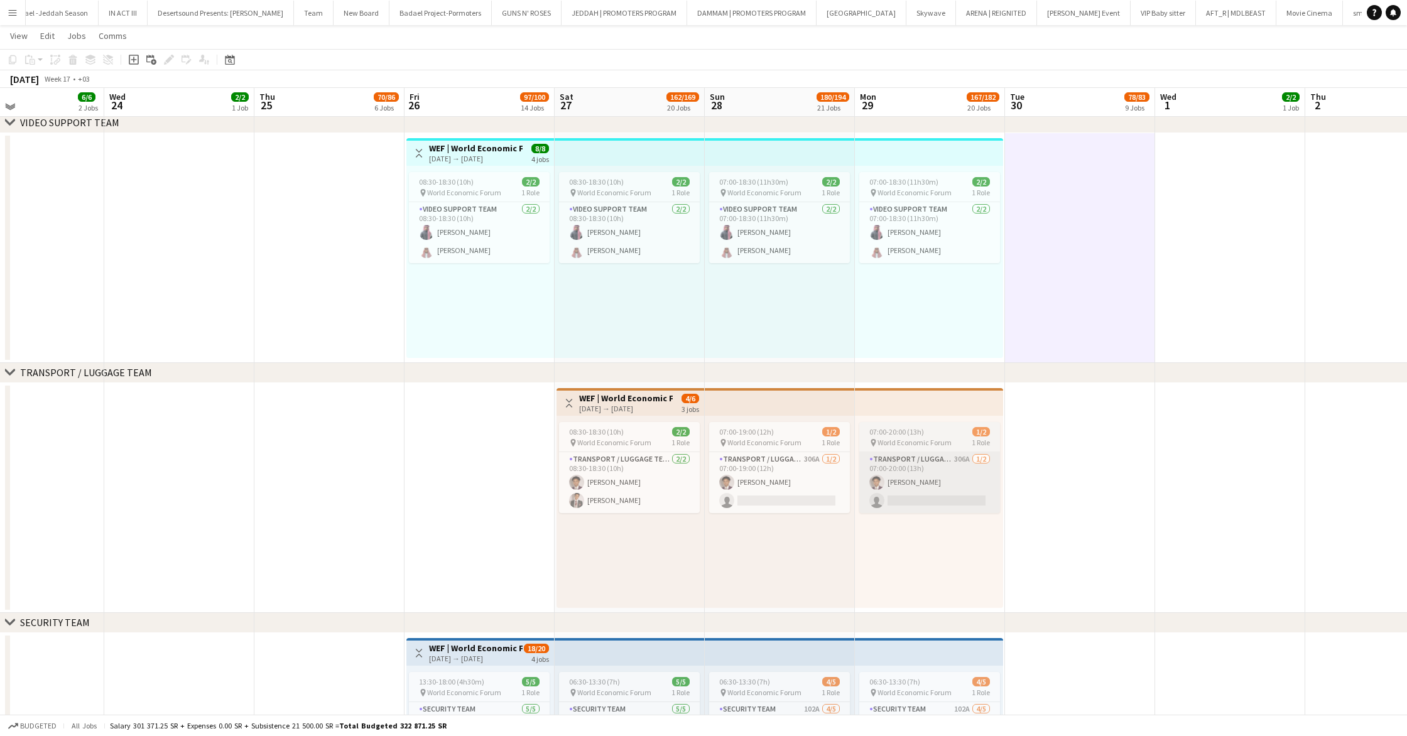
scroll to position [1453, 0]
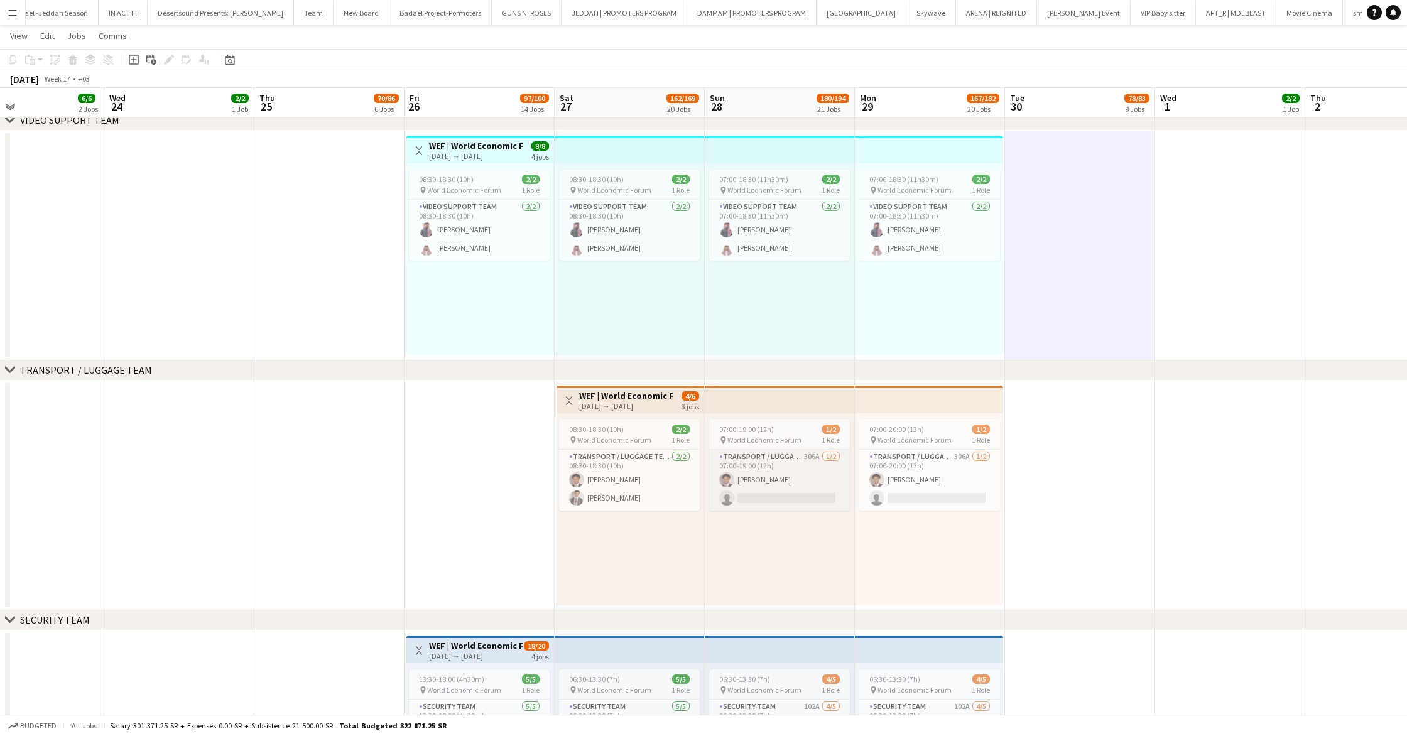
click at [829, 460] on app-card-role "Transport / Luggage Team 306A [DATE] 07:00-19:00 (12h) [PERSON_NAME] single-neu…" at bounding box center [779, 480] width 141 height 61
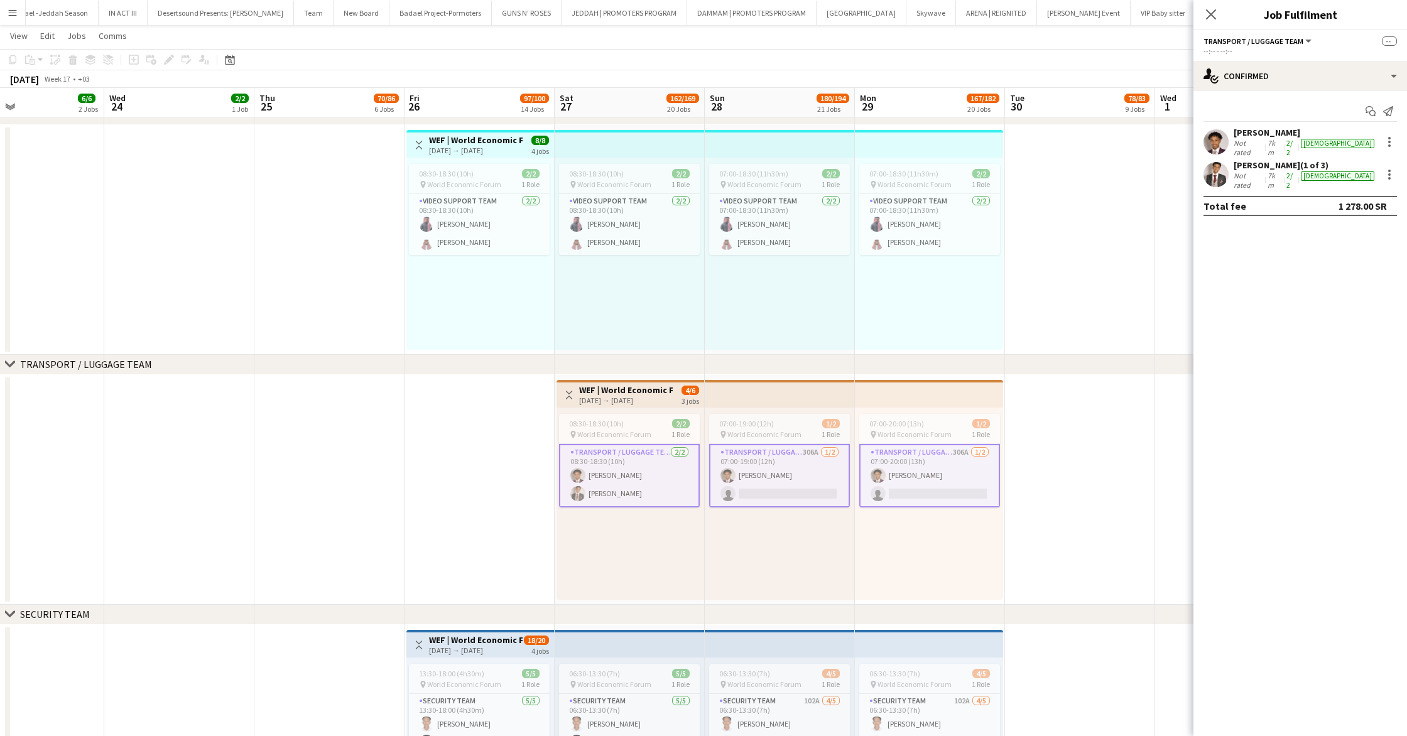
click at [1270, 45] on span "Transport / Luggage Team" at bounding box center [1253, 40] width 100 height 9
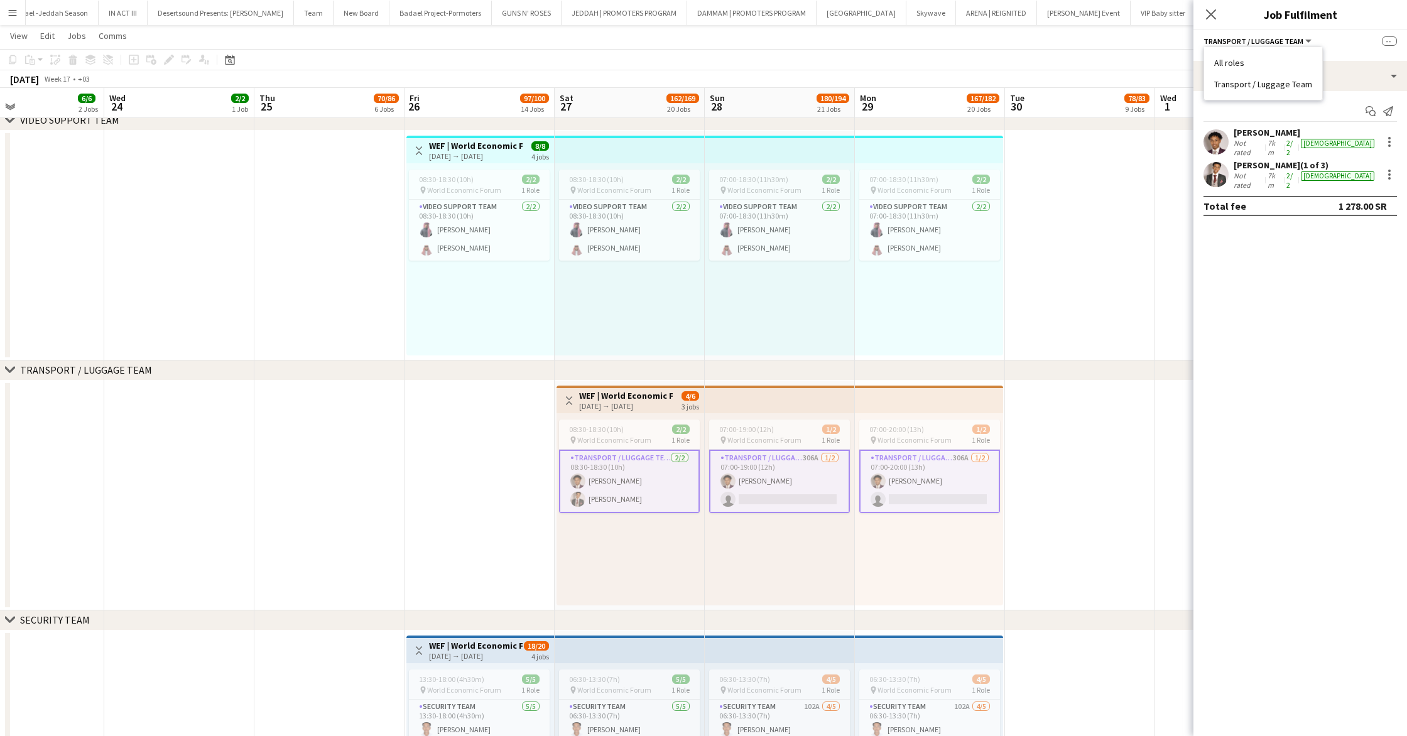
drag, startPoint x: 1212, startPoint y: 85, endPoint x: 1308, endPoint y: 89, distance: 96.2
click at [1308, 89] on div "All roles Transport / Luggage Team" at bounding box center [1263, 73] width 118 height 53
copy li "Transport / Luggage Team"
click at [1064, 467] on app-date-cell at bounding box center [1080, 496] width 150 height 230
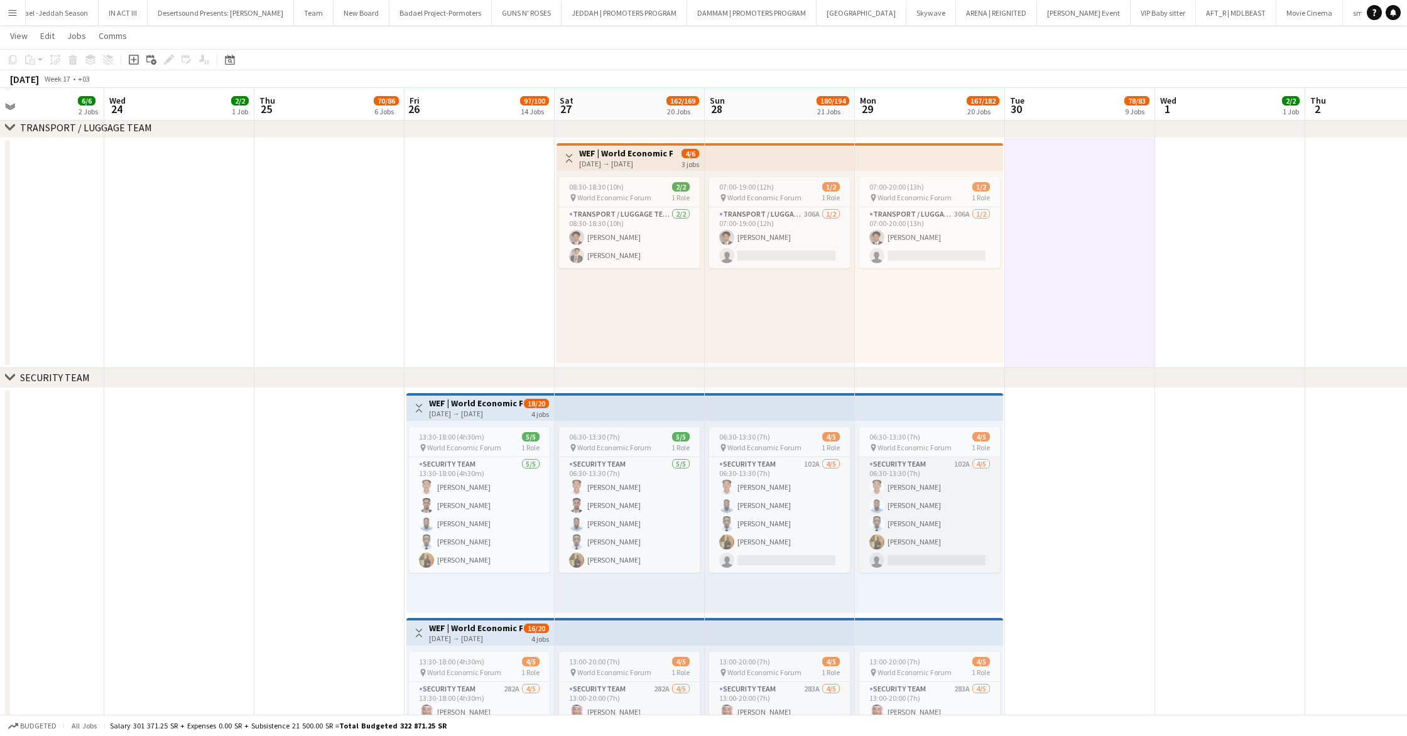
scroll to position [1698, 0]
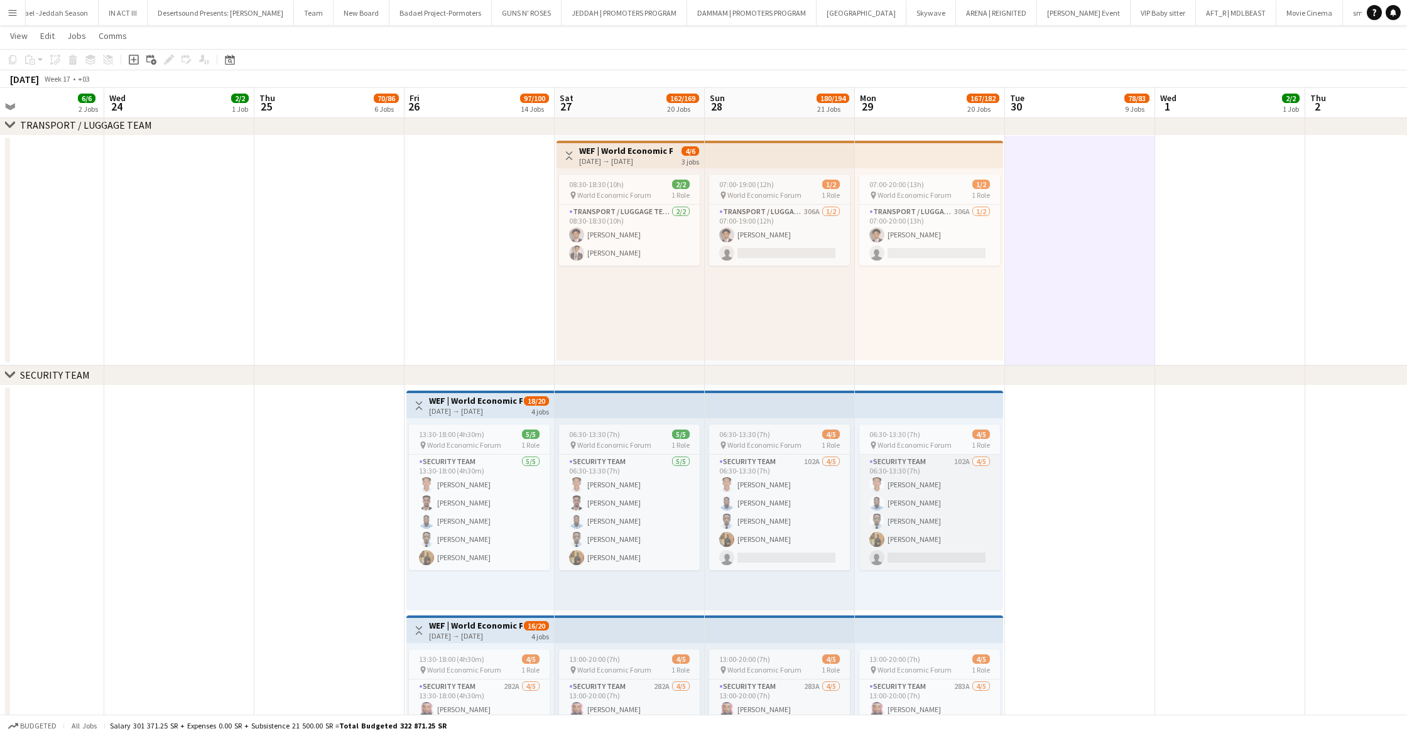
click at [962, 479] on app-card-role "Security Team 102A [DATE] 06:30-13:30 (7h) [PERSON_NAME] [PERSON_NAME] [PERSON_…" at bounding box center [929, 513] width 141 height 116
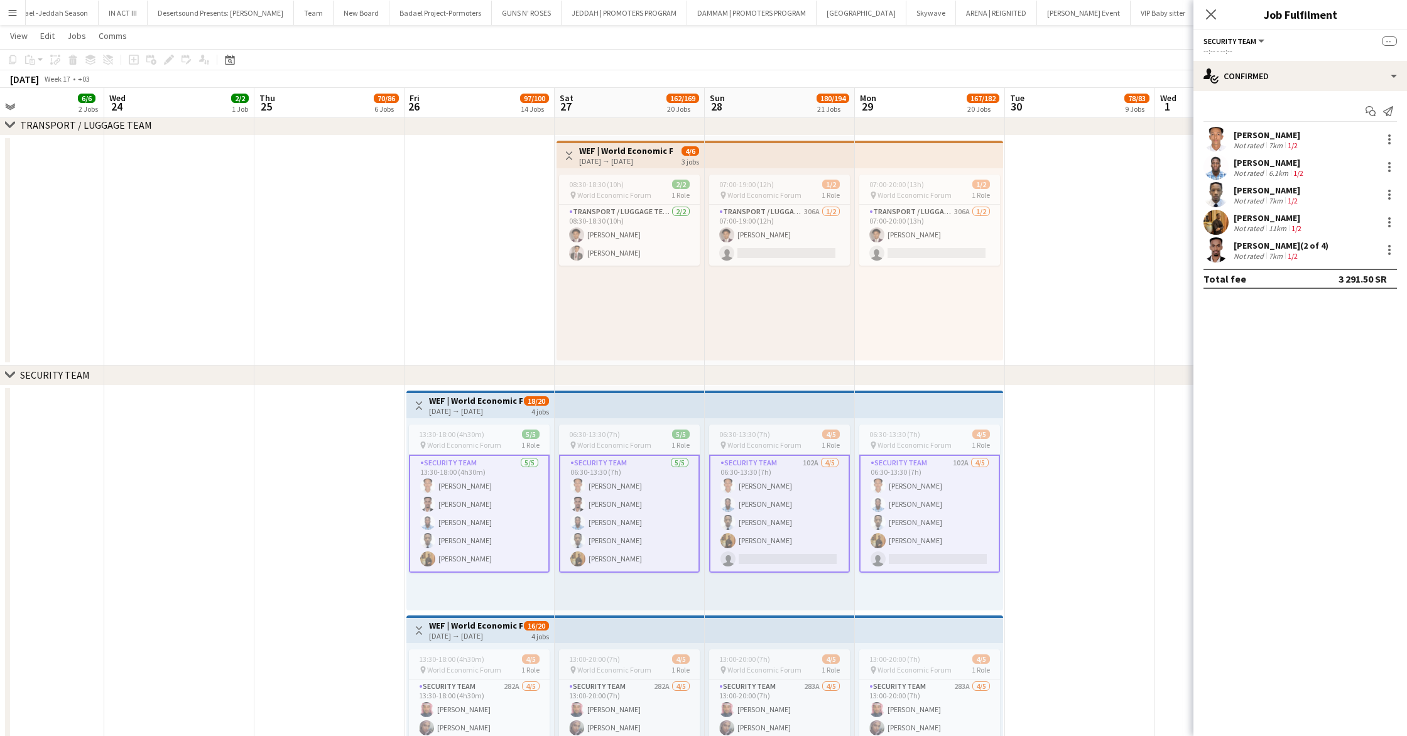
click at [1238, 42] on span "Security Team" at bounding box center [1229, 40] width 53 height 9
drag, startPoint x: 1215, startPoint y: 87, endPoint x: 1267, endPoint y: 89, distance: 51.6
click at [1267, 87] on li "Security Team" at bounding box center [1245, 84] width 63 height 11
copy li "Security Team"
click at [1062, 543] on app-date-cell at bounding box center [1080, 613] width 150 height 455
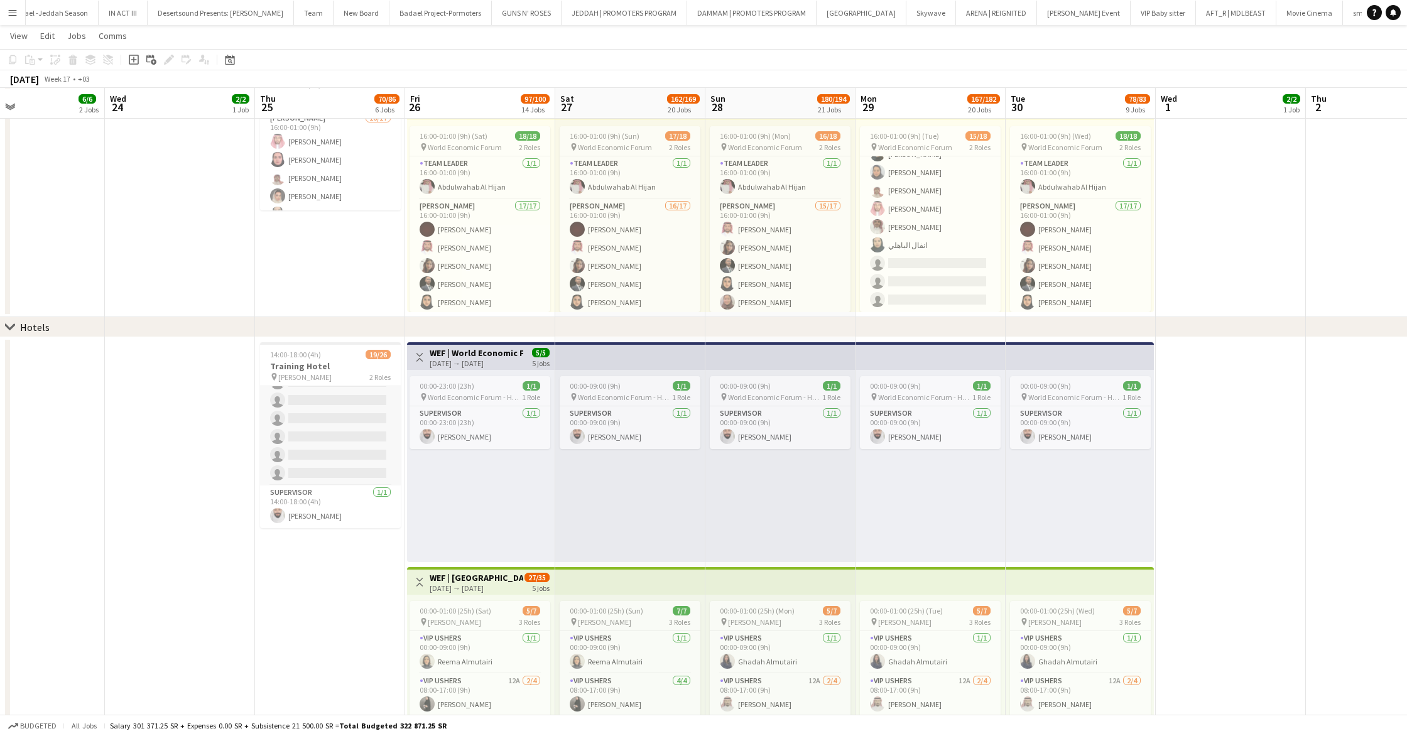
scroll to position [0, 499]
